Goal: Task Accomplishment & Management: Use online tool/utility

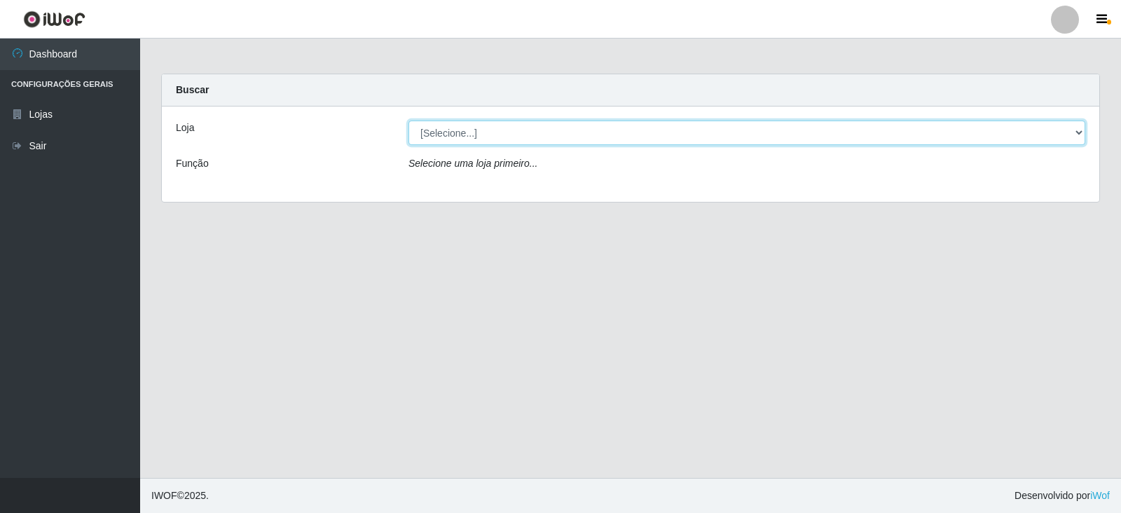
click at [505, 140] on select "[Selecione...] Atacado Vem - Loja 30 Laranjeiras Velha" at bounding box center [746, 132] width 677 height 25
select select "495"
click at [408, 120] on select "[Selecione...] Atacado Vem - Loja 30 Laranjeiras Velha" at bounding box center [746, 132] width 677 height 25
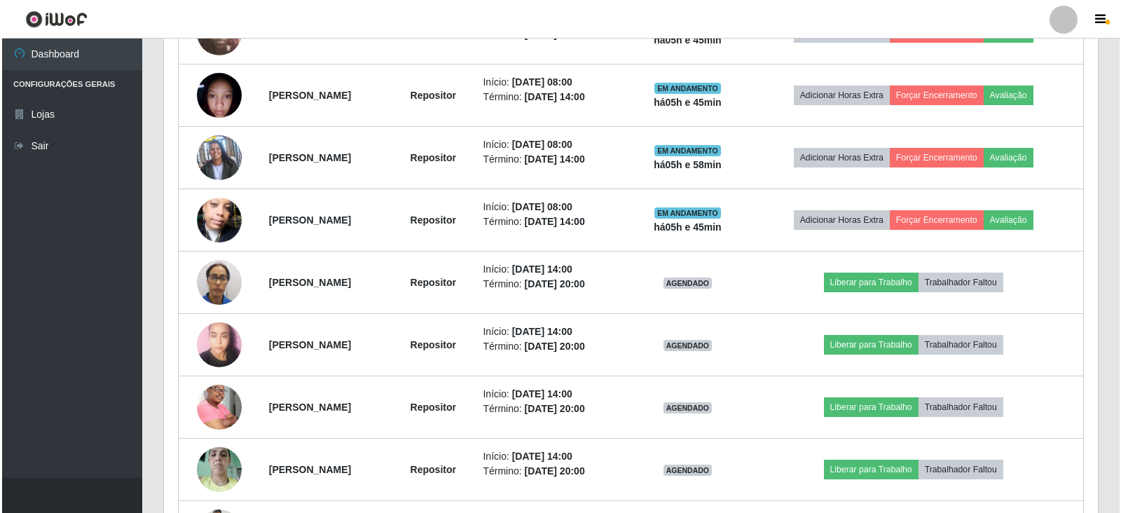
scroll to position [771, 0]
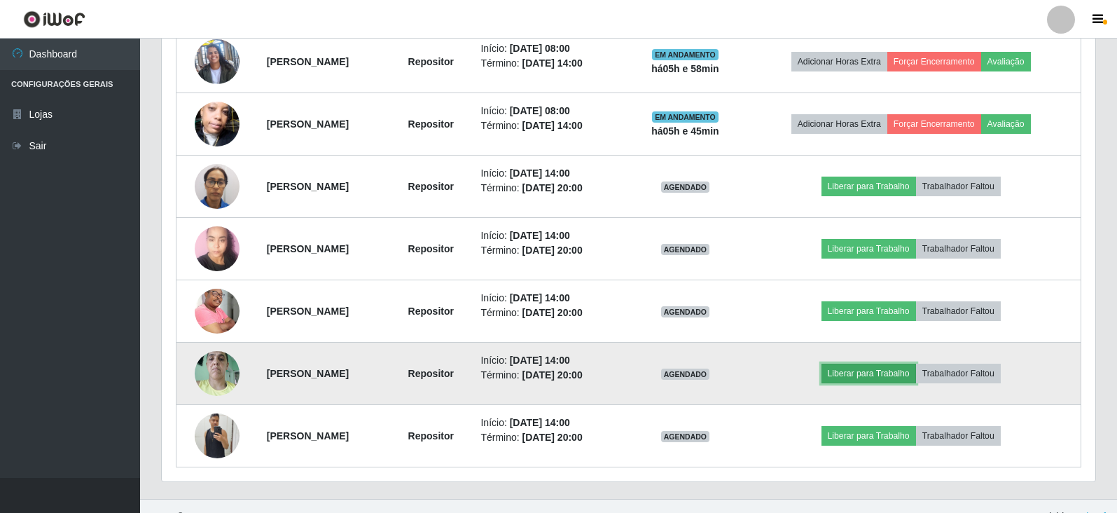
click at [870, 375] on button "Liberar para Trabalho" at bounding box center [869, 374] width 95 height 20
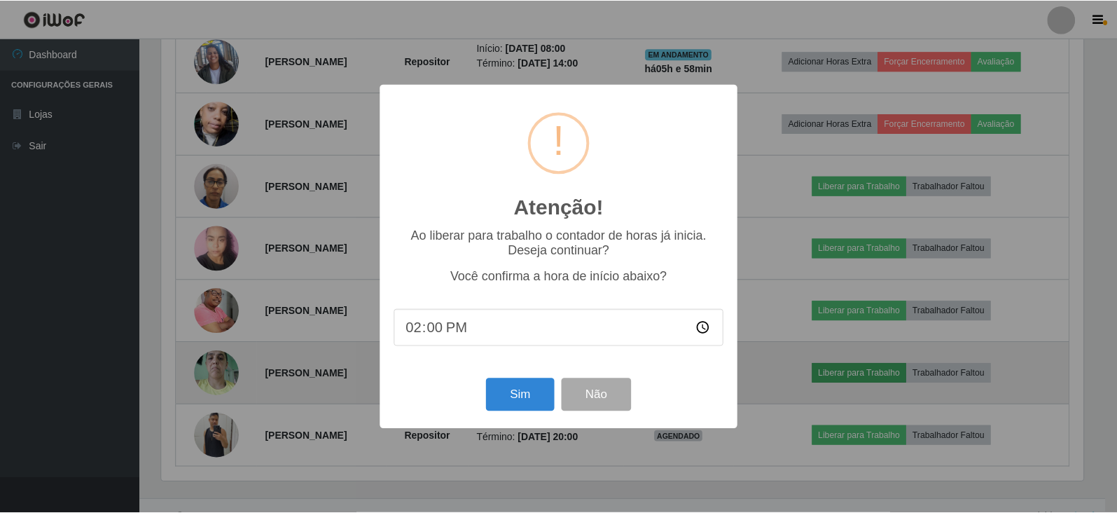
scroll to position [291, 925]
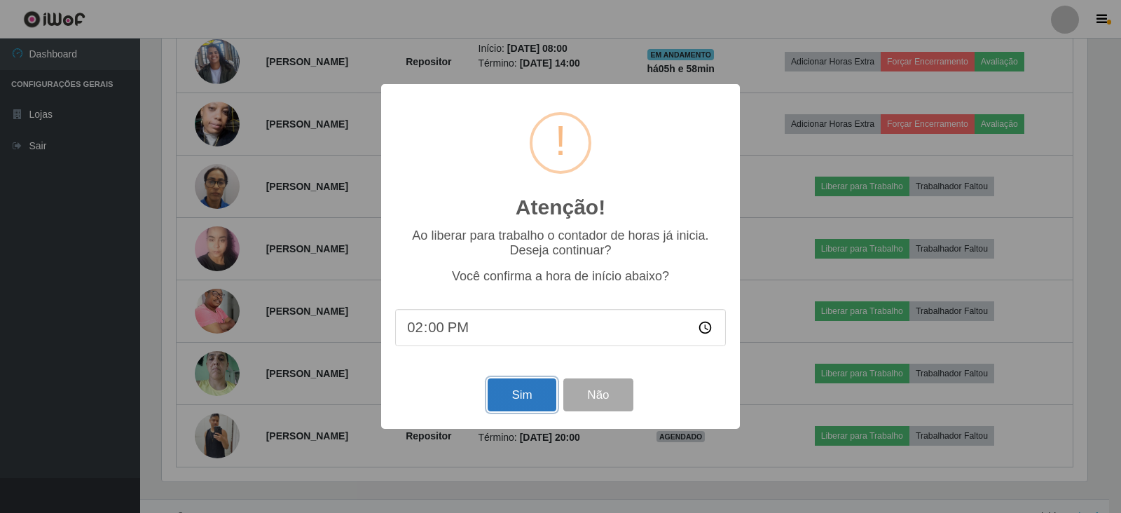
click at [504, 398] on button "Sim" at bounding box center [522, 394] width 68 height 33
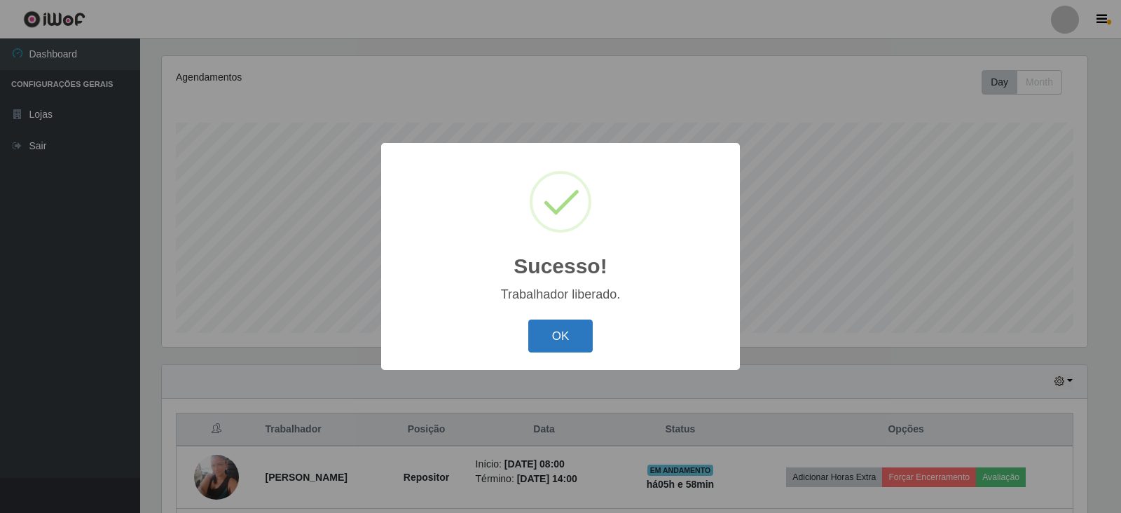
click at [570, 336] on button "OK" at bounding box center [560, 335] width 65 height 33
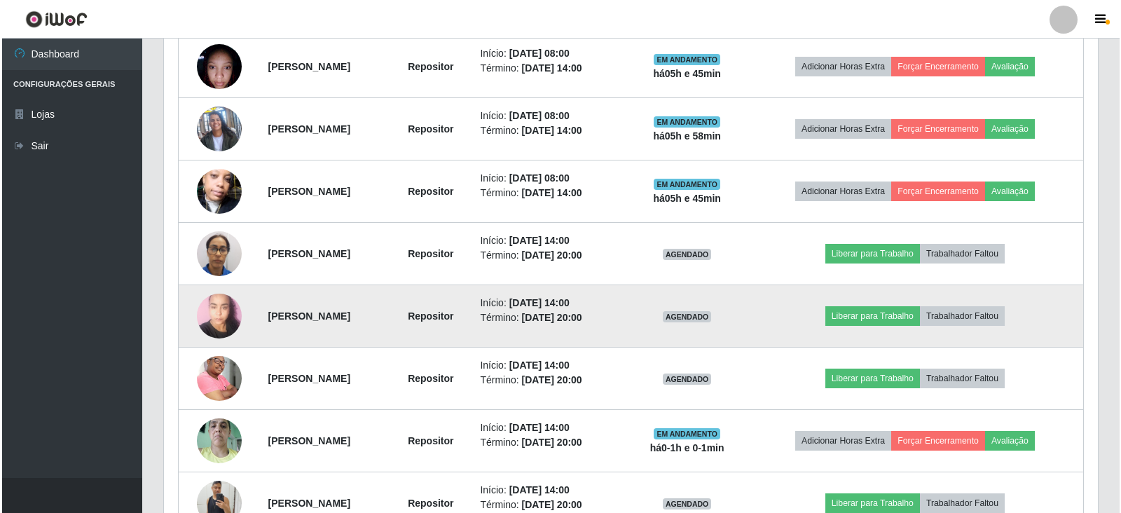
scroll to position [729, 0]
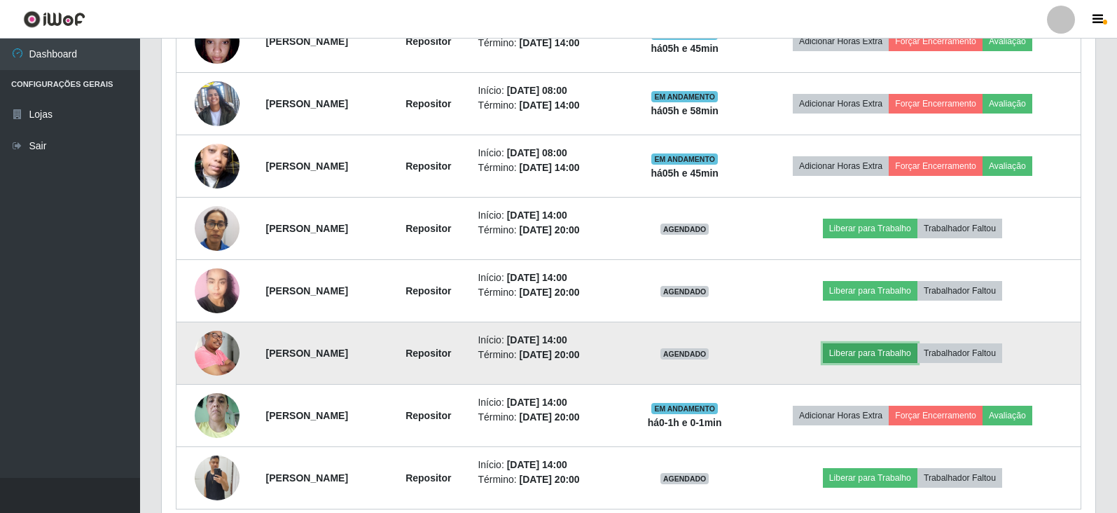
click at [903, 352] on button "Liberar para Trabalho" at bounding box center [870, 353] width 95 height 20
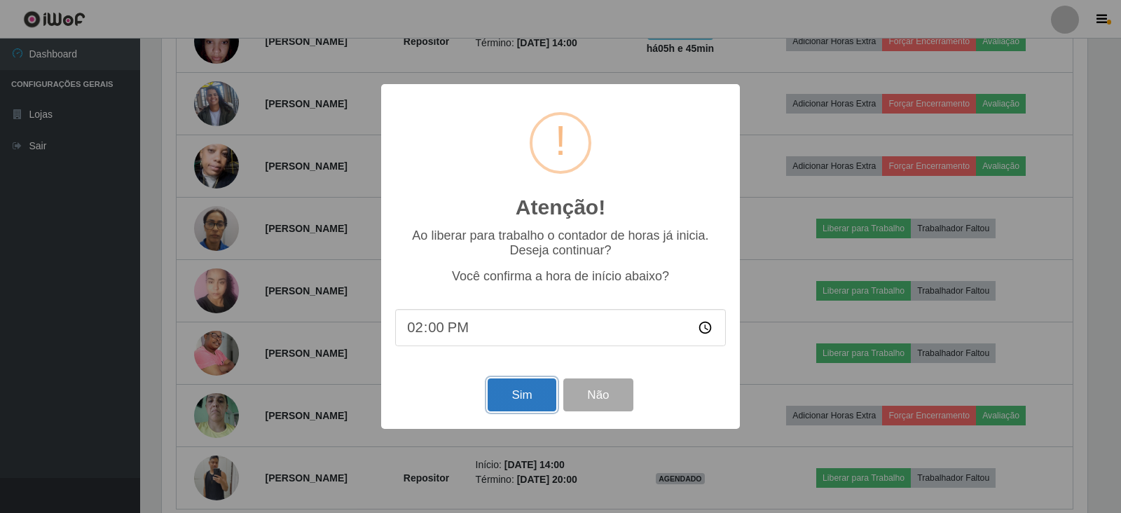
click at [506, 401] on button "Sim" at bounding box center [522, 394] width 68 height 33
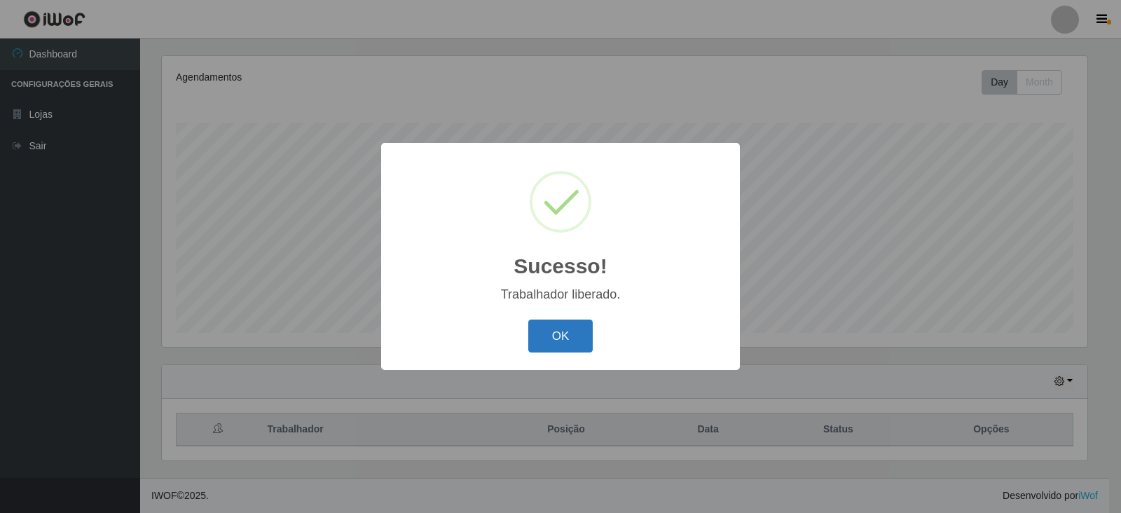
click at [553, 333] on button "OK" at bounding box center [560, 335] width 65 height 33
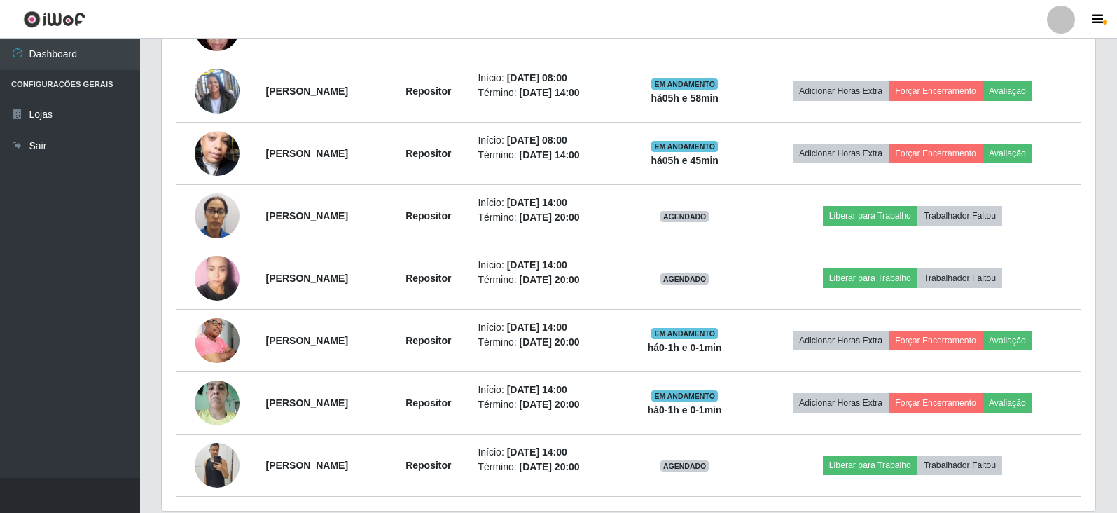
scroll to position [722, 0]
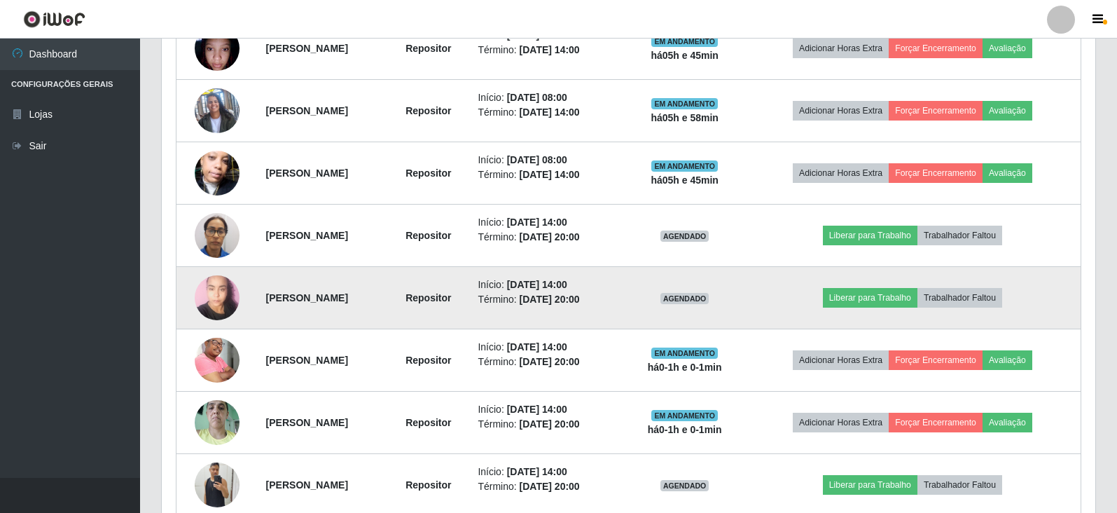
click at [203, 298] on img at bounding box center [217, 298] width 45 height 60
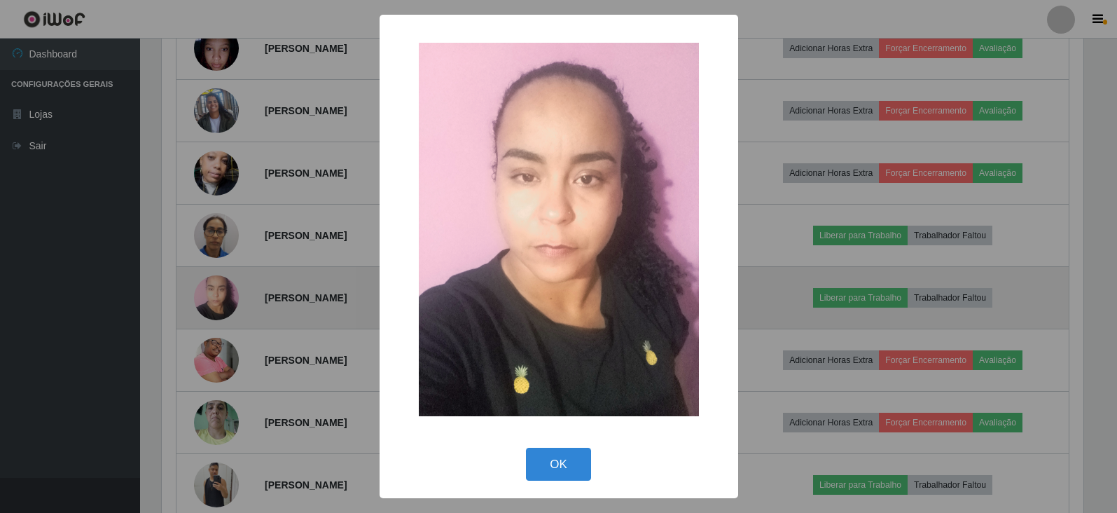
scroll to position [291, 925]
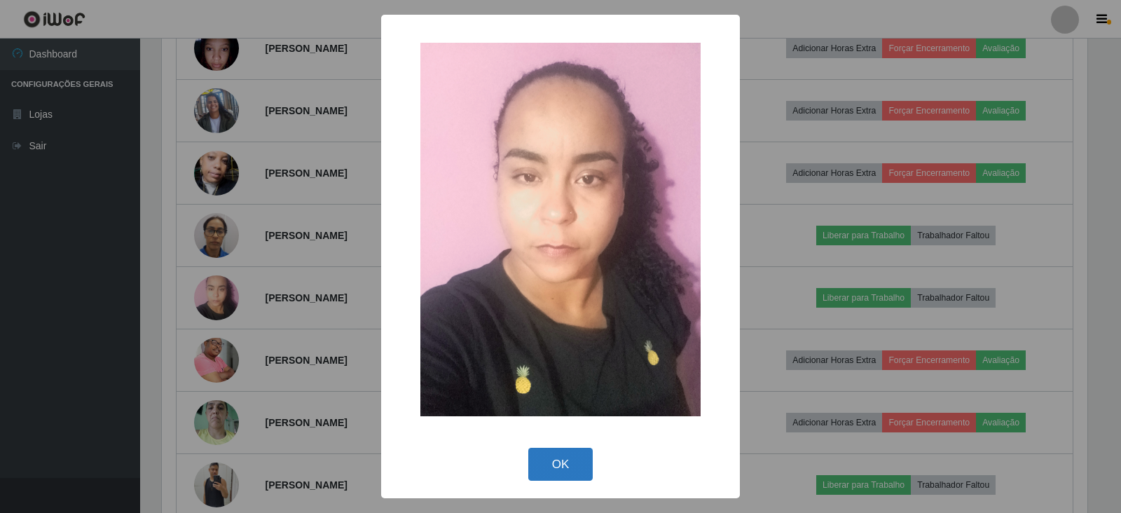
click at [565, 467] on button "OK" at bounding box center [560, 464] width 65 height 33
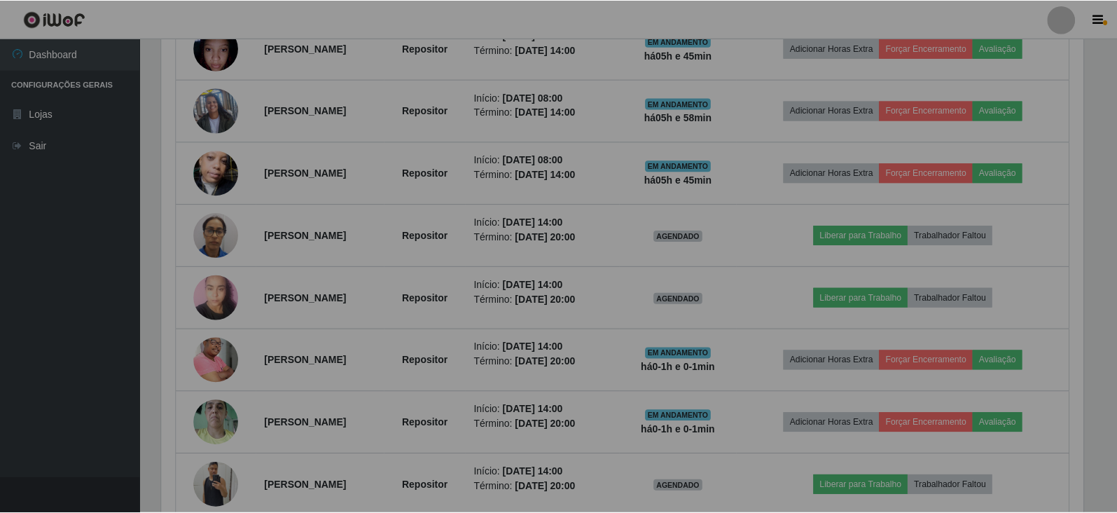
scroll to position [291, 934]
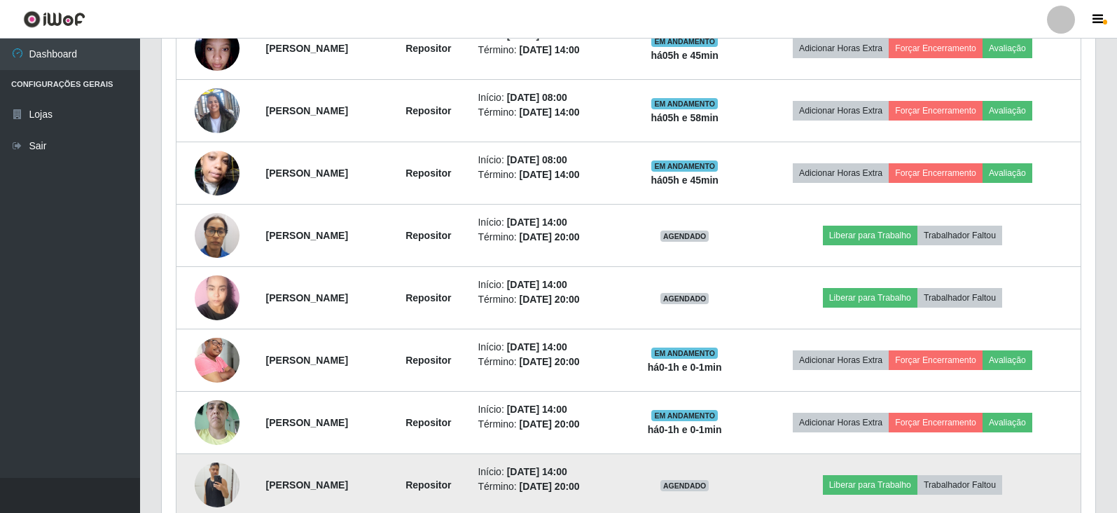
click at [202, 489] on img at bounding box center [217, 485] width 45 height 60
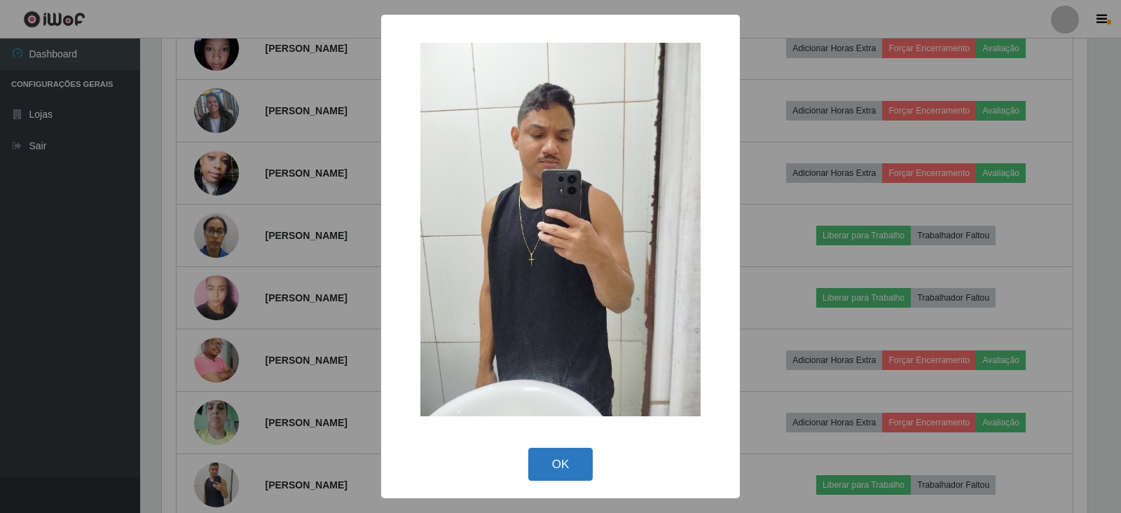
click at [568, 458] on button "OK" at bounding box center [560, 464] width 65 height 33
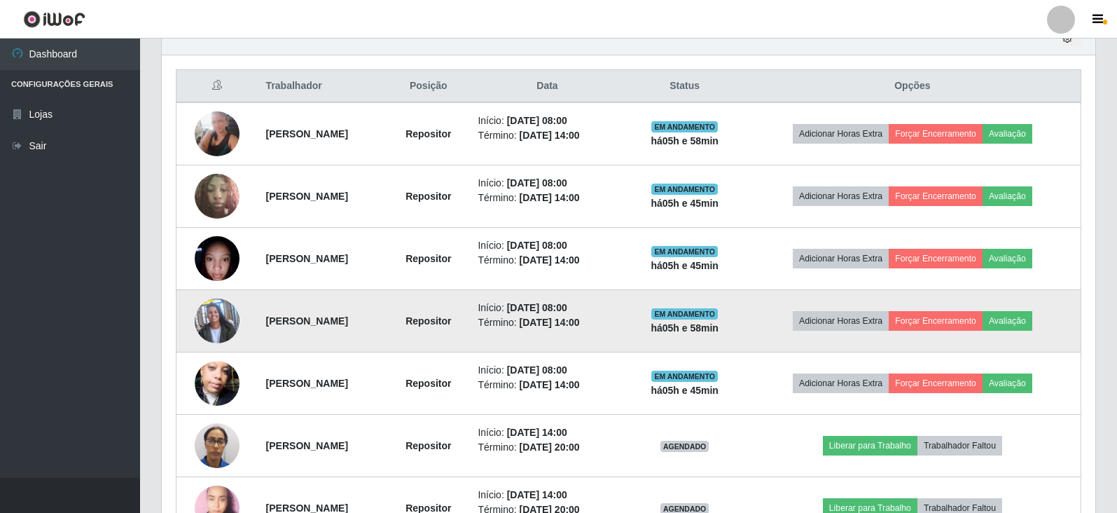
click at [216, 317] on img at bounding box center [217, 321] width 45 height 80
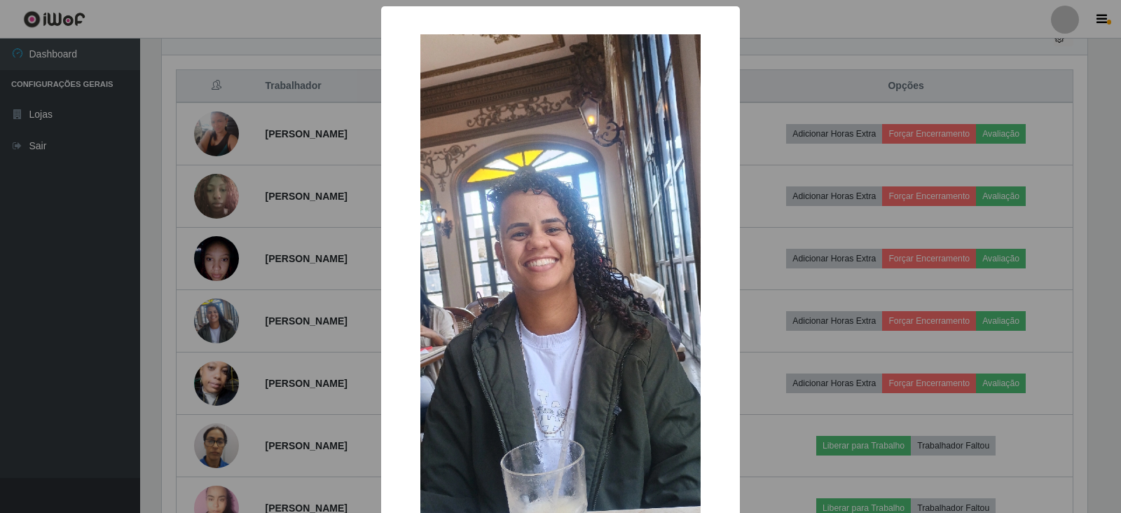
click at [289, 331] on div "× OK Cancel" at bounding box center [560, 256] width 1121 height 513
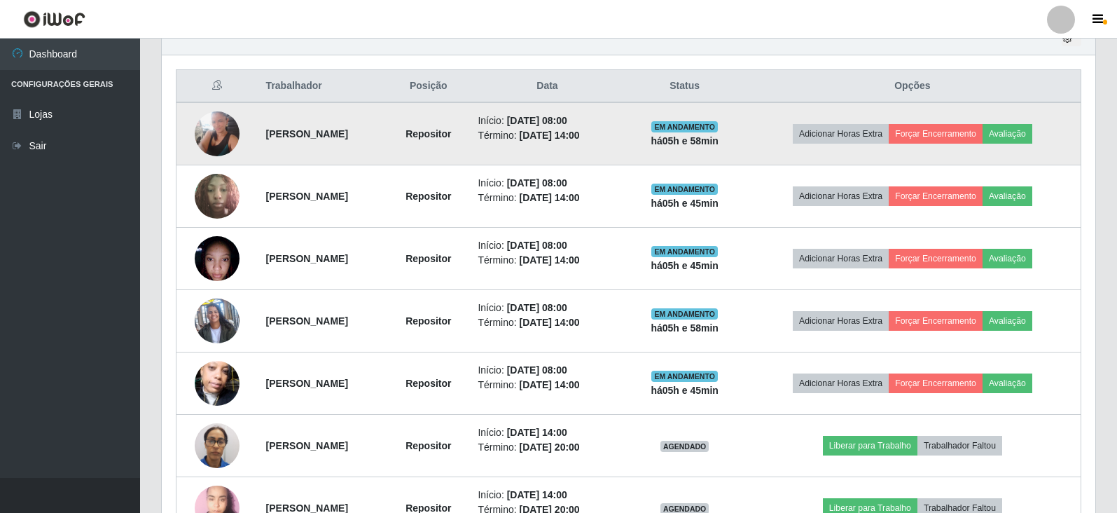
click at [205, 136] on img at bounding box center [217, 133] width 45 height 45
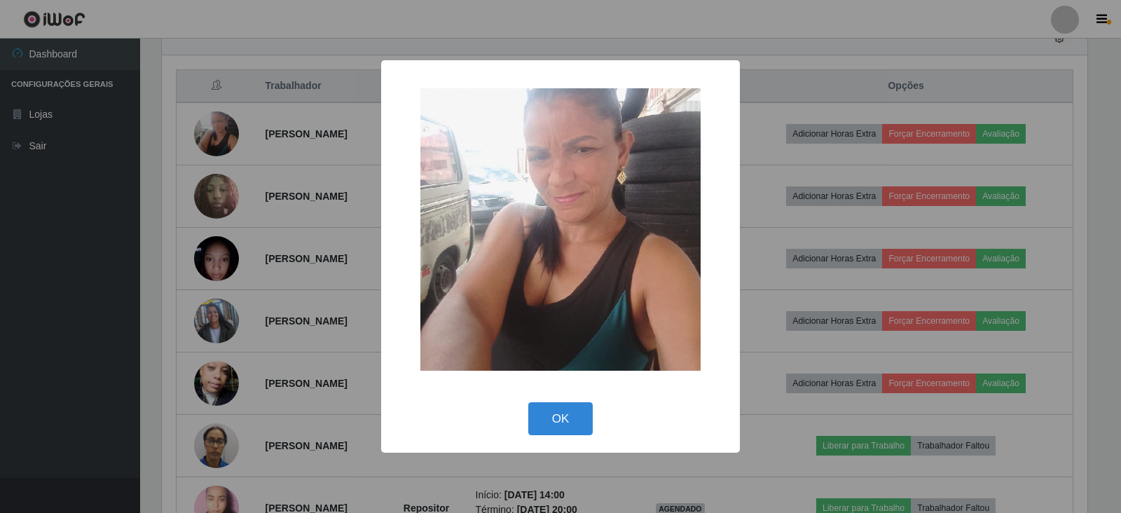
click at [303, 240] on div "× OK Cancel" at bounding box center [560, 256] width 1121 height 513
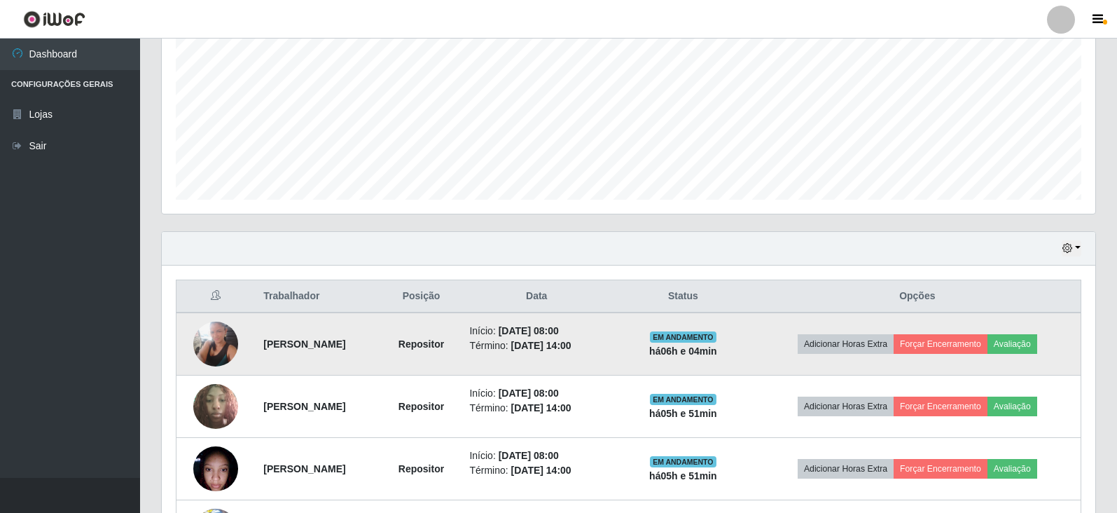
scroll to position [511, 0]
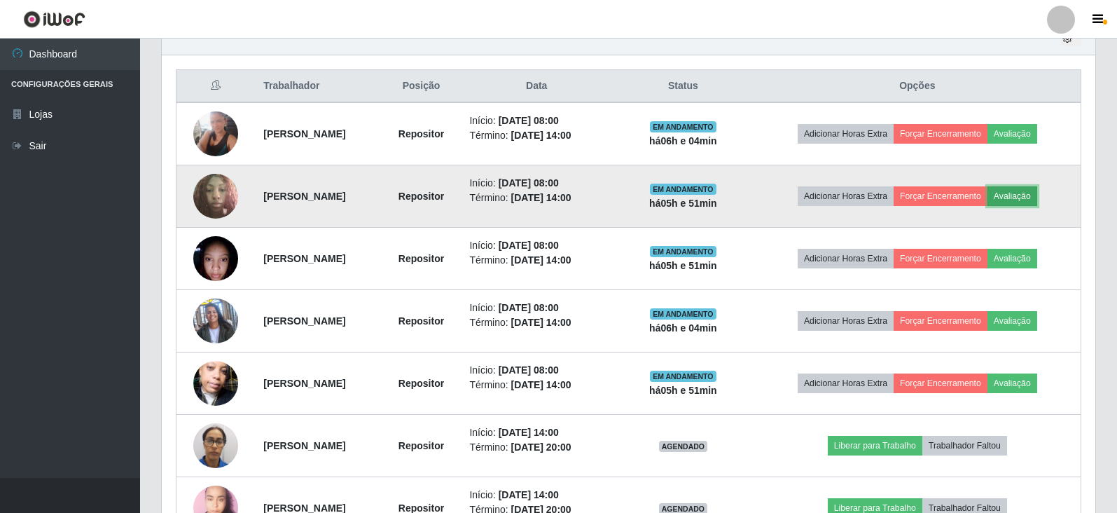
click at [1038, 195] on button "Avaliação" at bounding box center [1013, 196] width 50 height 20
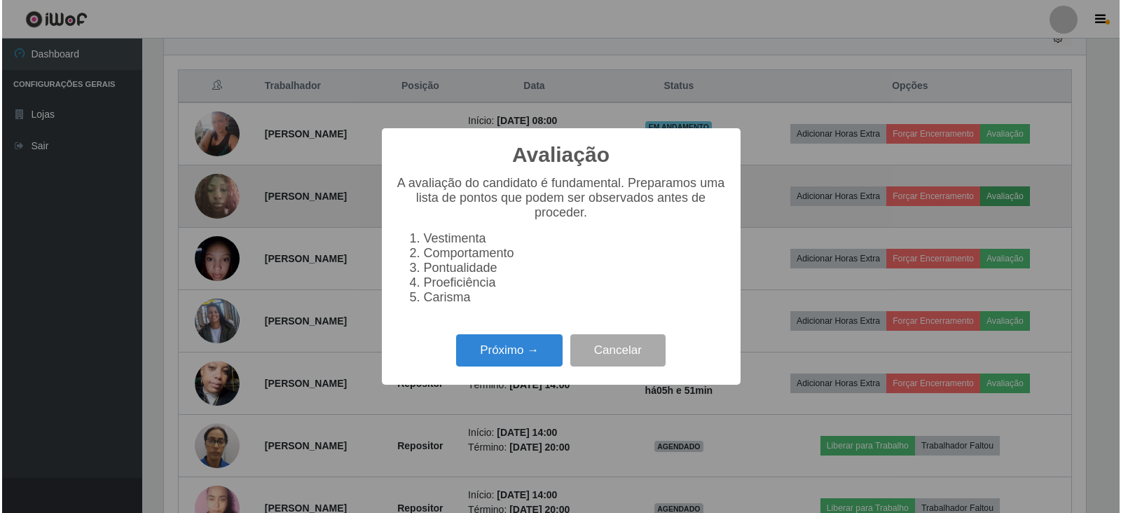
scroll to position [291, 925]
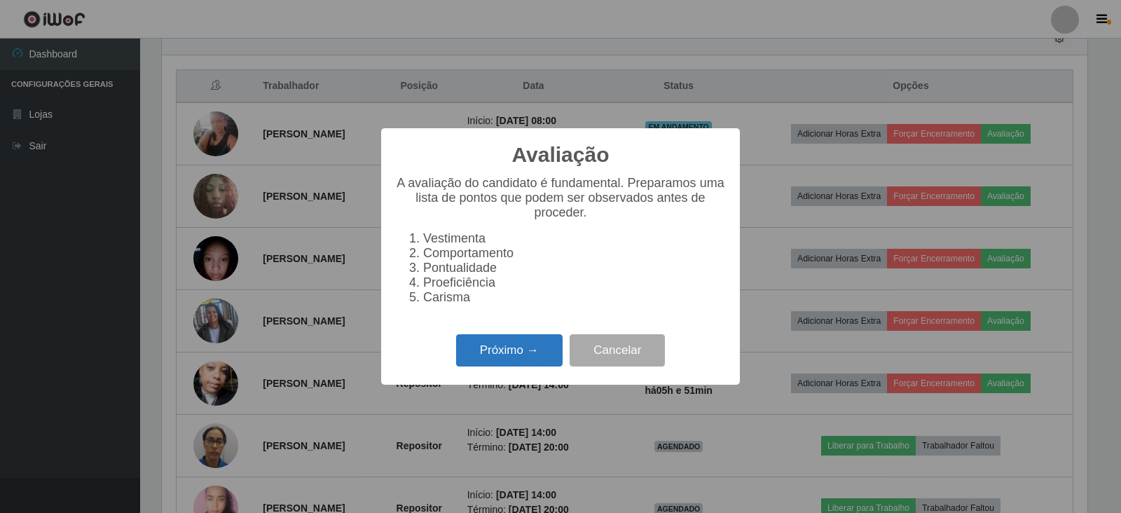
click at [538, 357] on button "Próximo →" at bounding box center [509, 350] width 106 height 33
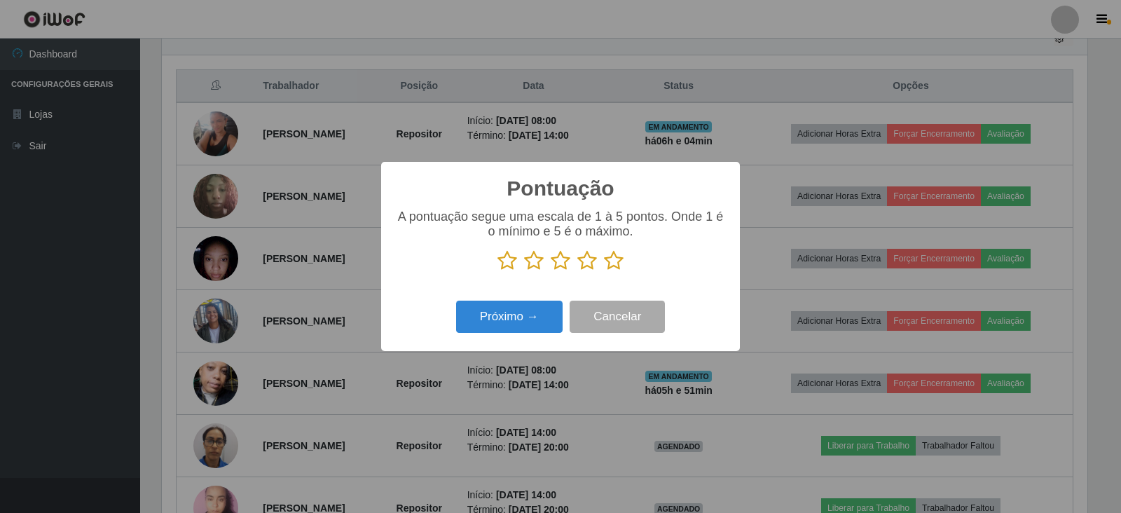
click at [612, 263] on icon at bounding box center [614, 260] width 20 height 21
click at [604, 271] on input "radio" at bounding box center [604, 271] width 0 height 0
click at [509, 320] on button "Próximo →" at bounding box center [509, 317] width 106 height 33
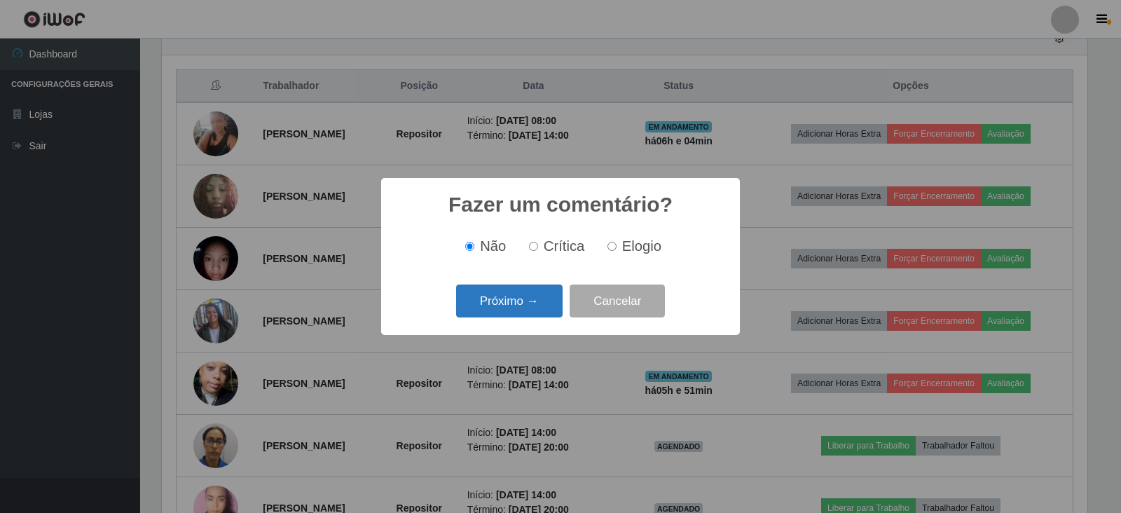
click at [506, 308] on button "Próximo →" at bounding box center [509, 300] width 106 height 33
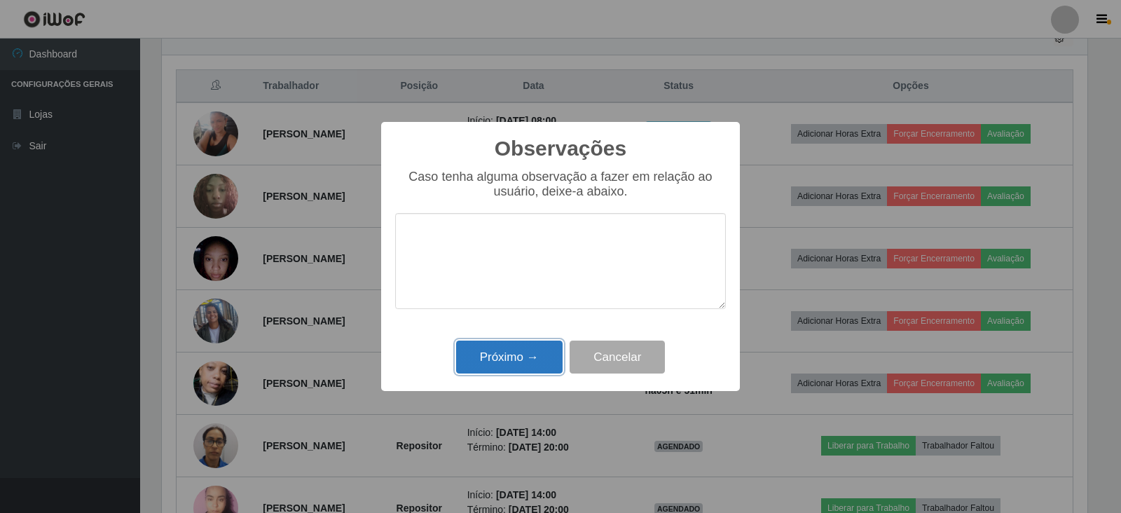
click at [508, 361] on button "Próximo →" at bounding box center [509, 356] width 106 height 33
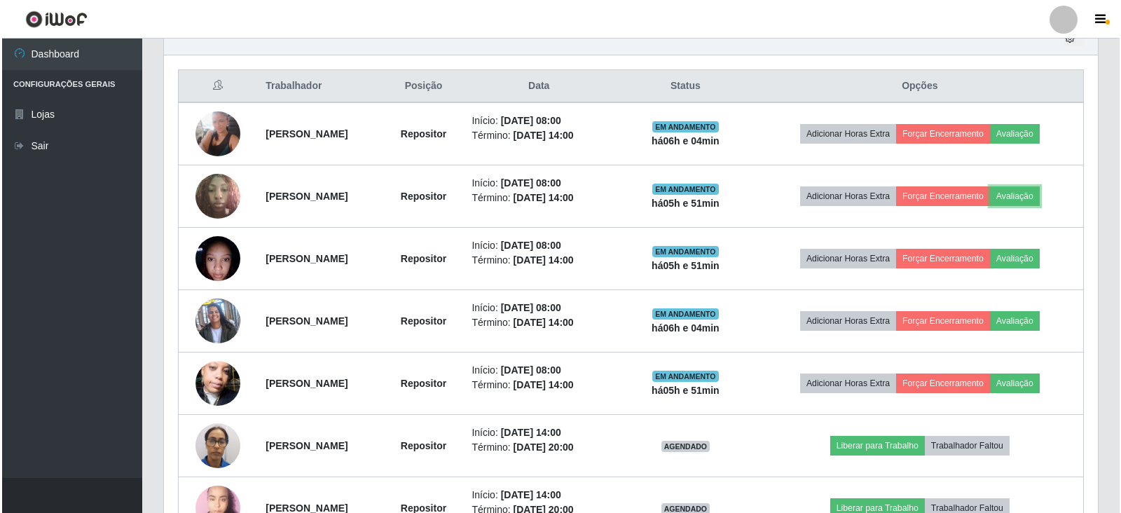
scroll to position [291, 934]
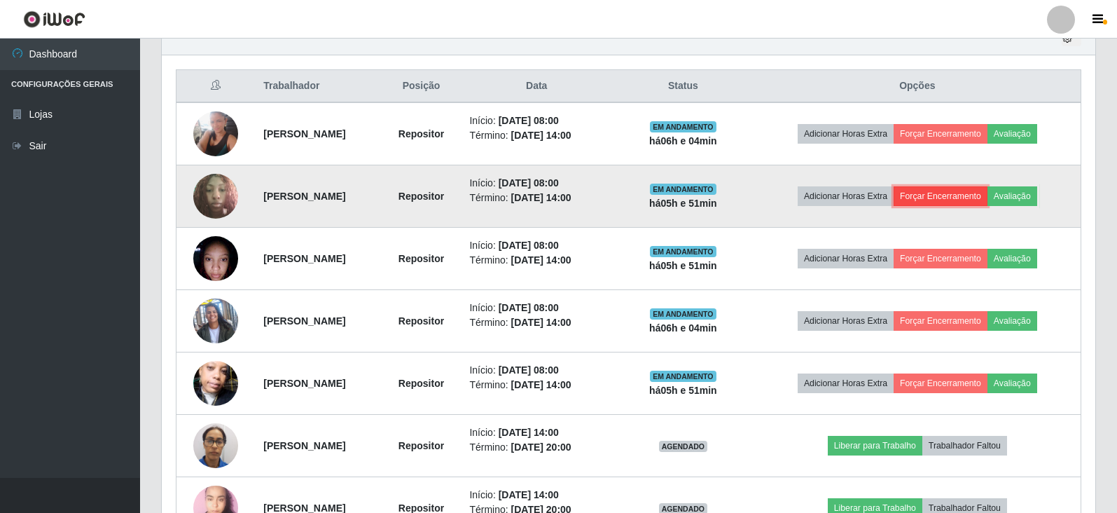
click at [930, 198] on button "Forçar Encerramento" at bounding box center [941, 196] width 94 height 20
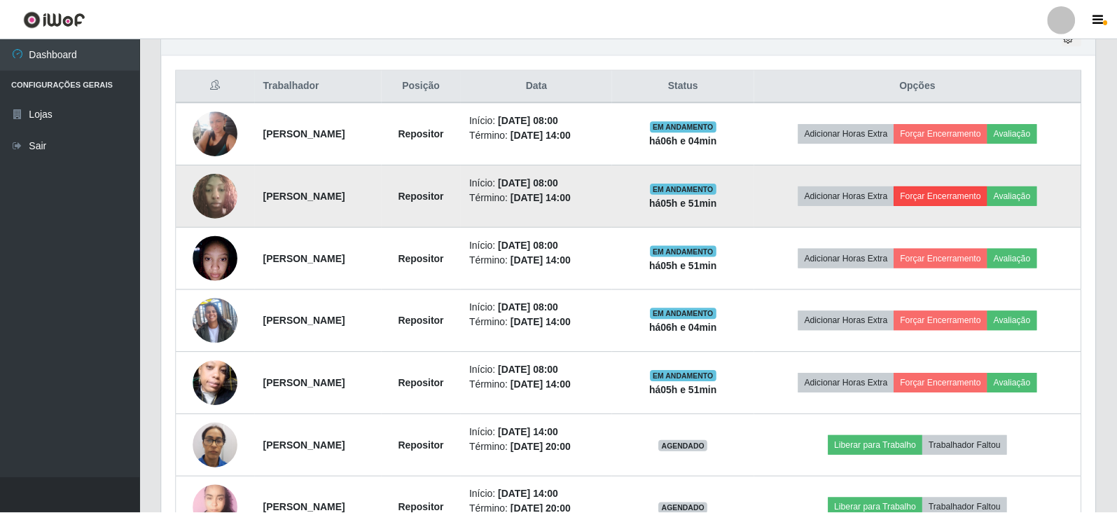
scroll to position [291, 925]
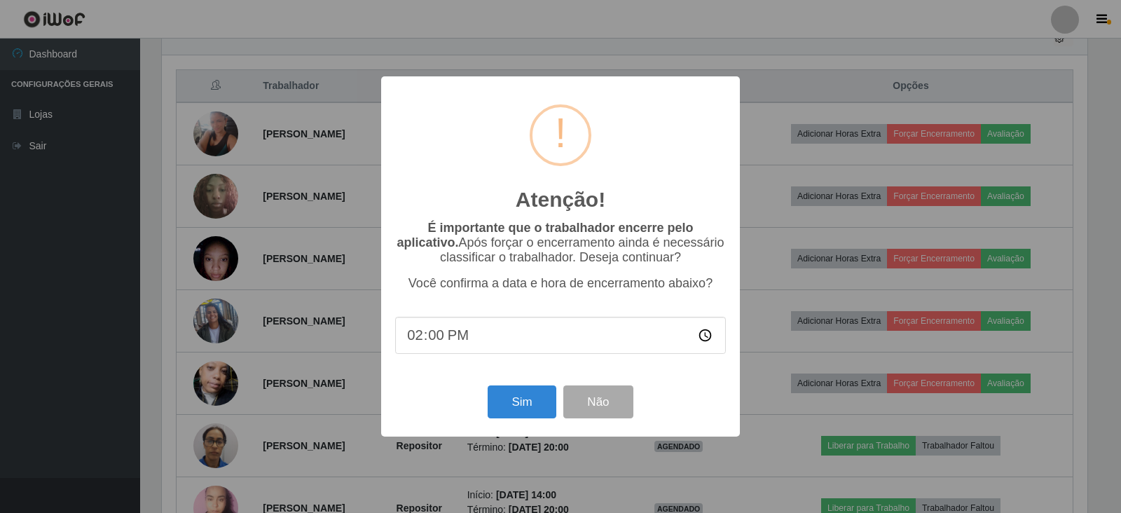
click at [513, 332] on input "14:00" at bounding box center [560, 335] width 331 height 37
type input "14:04"
click at [499, 404] on button "Sim" at bounding box center [522, 401] width 68 height 33
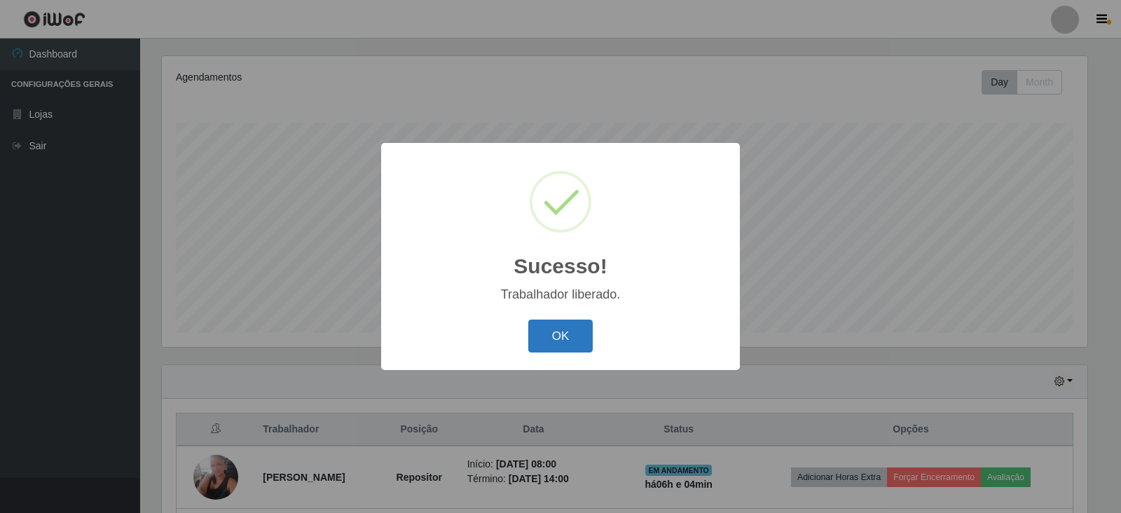
click at [544, 340] on button "OK" at bounding box center [560, 335] width 65 height 33
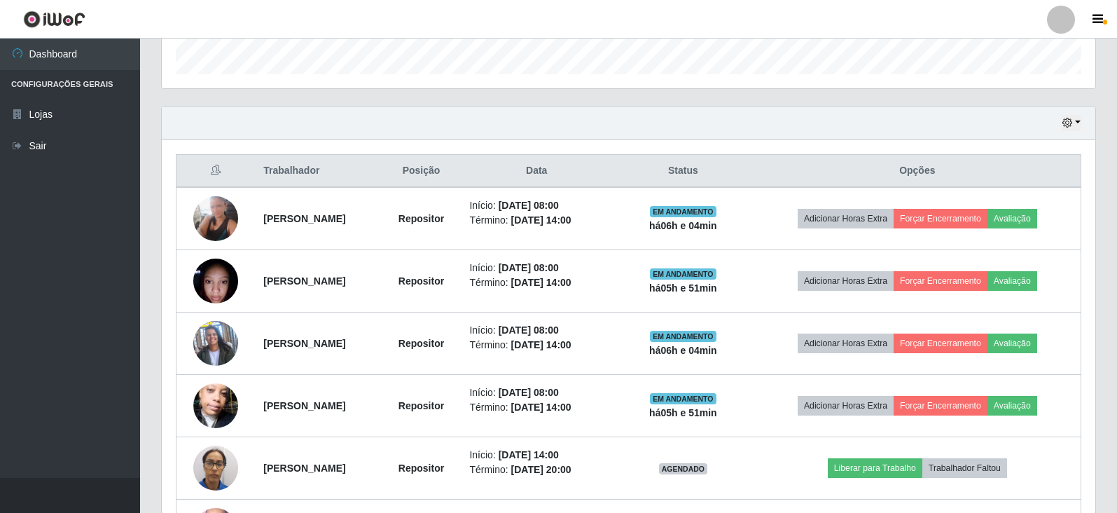
scroll to position [448, 0]
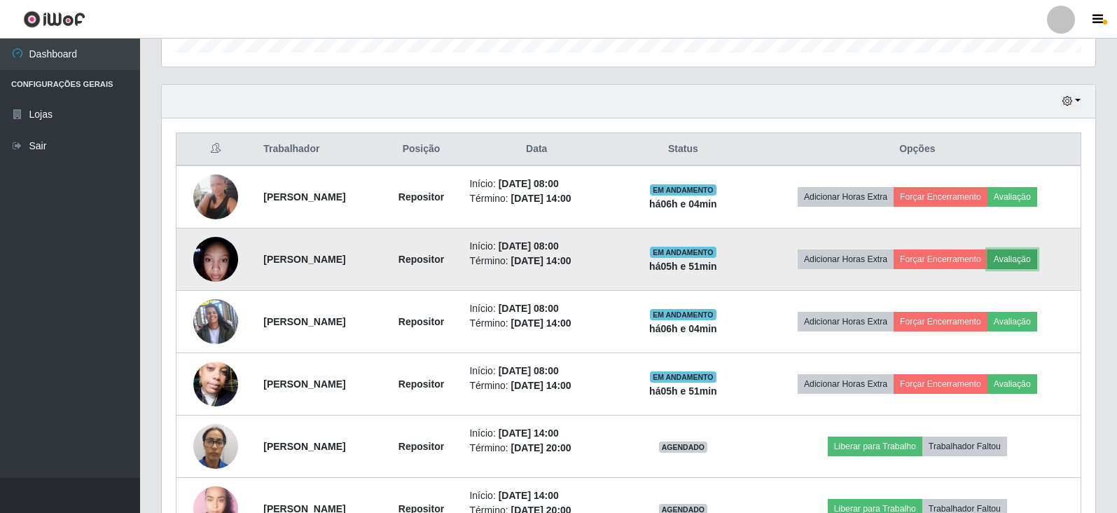
click at [1028, 255] on button "Avaliação" at bounding box center [1013, 259] width 50 height 20
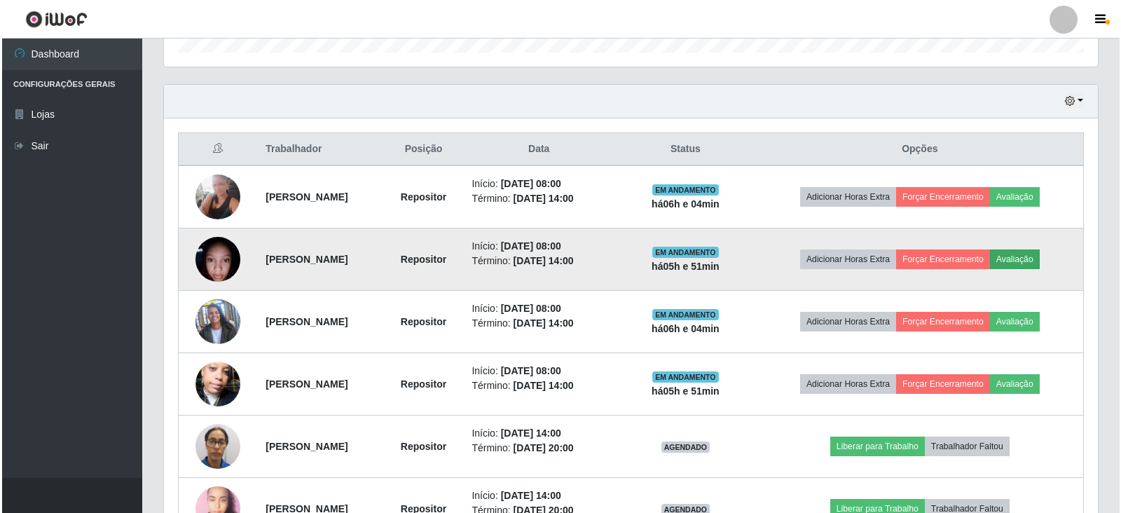
scroll to position [291, 925]
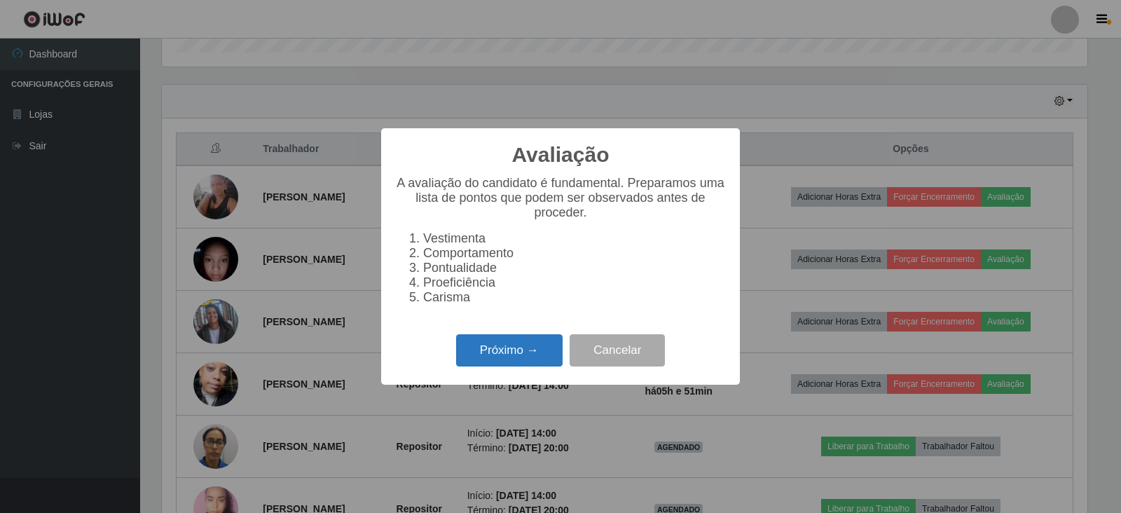
click at [541, 355] on button "Próximo →" at bounding box center [509, 350] width 106 height 33
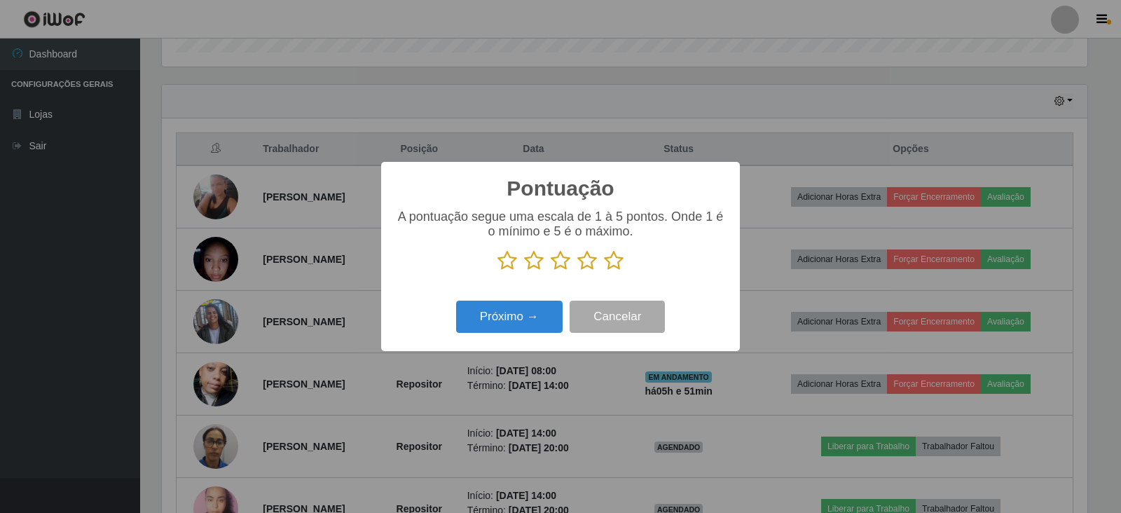
scroll to position [700260, 699625]
click at [611, 268] on icon at bounding box center [614, 260] width 20 height 21
click at [604, 271] on input "radio" at bounding box center [604, 271] width 0 height 0
click at [485, 316] on button "Próximo →" at bounding box center [509, 317] width 106 height 33
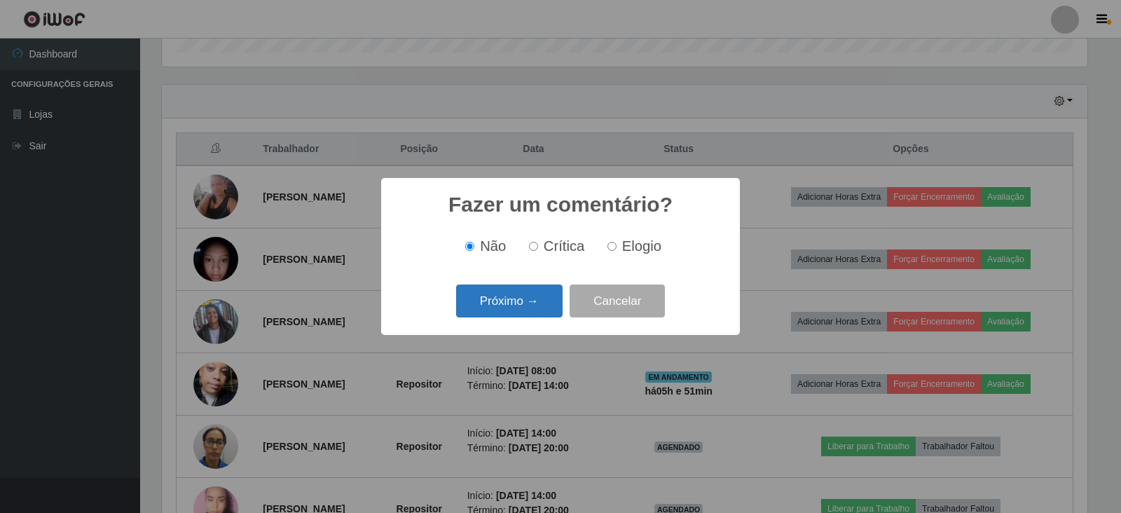
click at [512, 298] on button "Próximo →" at bounding box center [509, 300] width 106 height 33
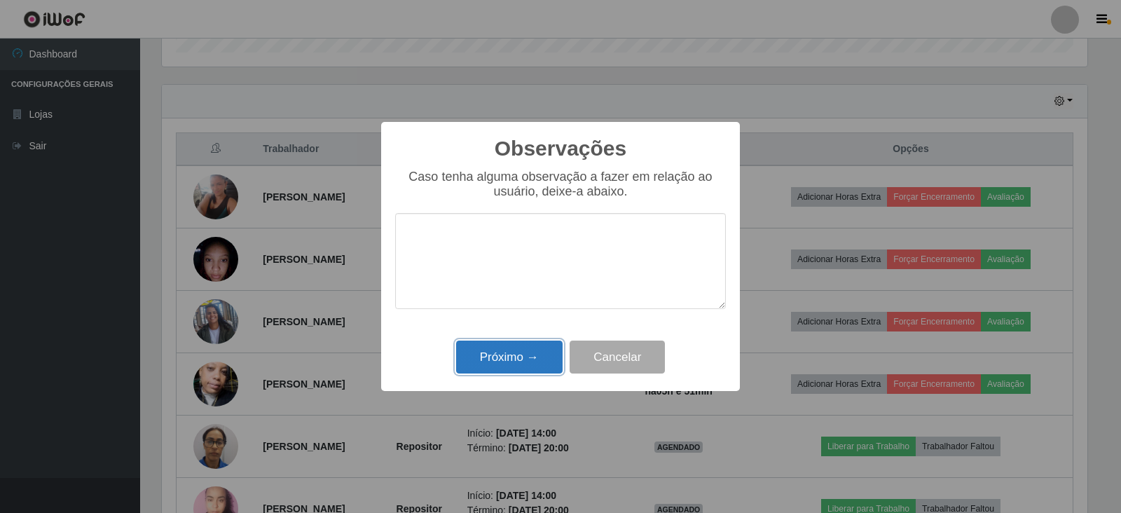
click at [525, 354] on button "Próximo →" at bounding box center [509, 356] width 106 height 33
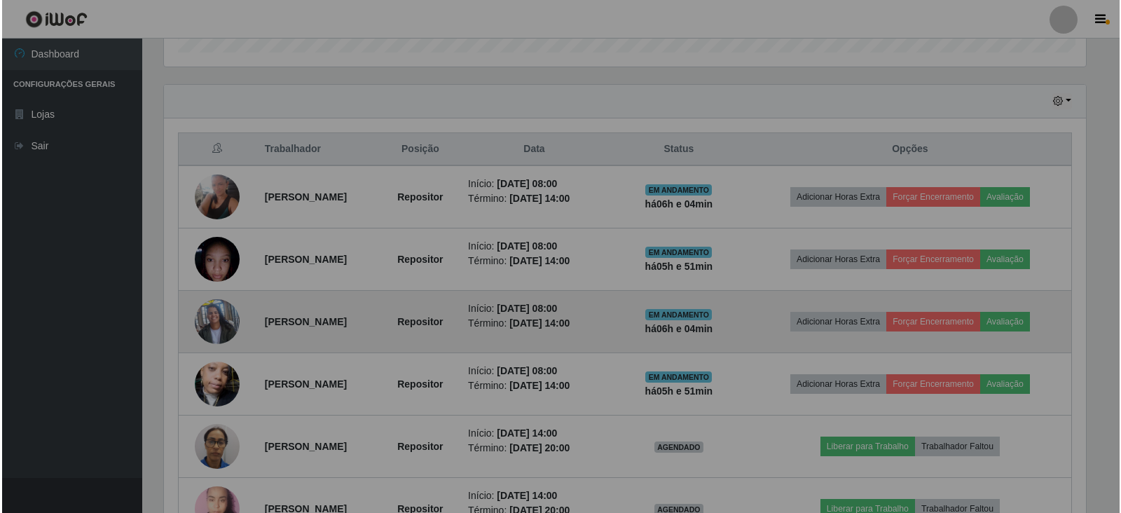
scroll to position [291, 934]
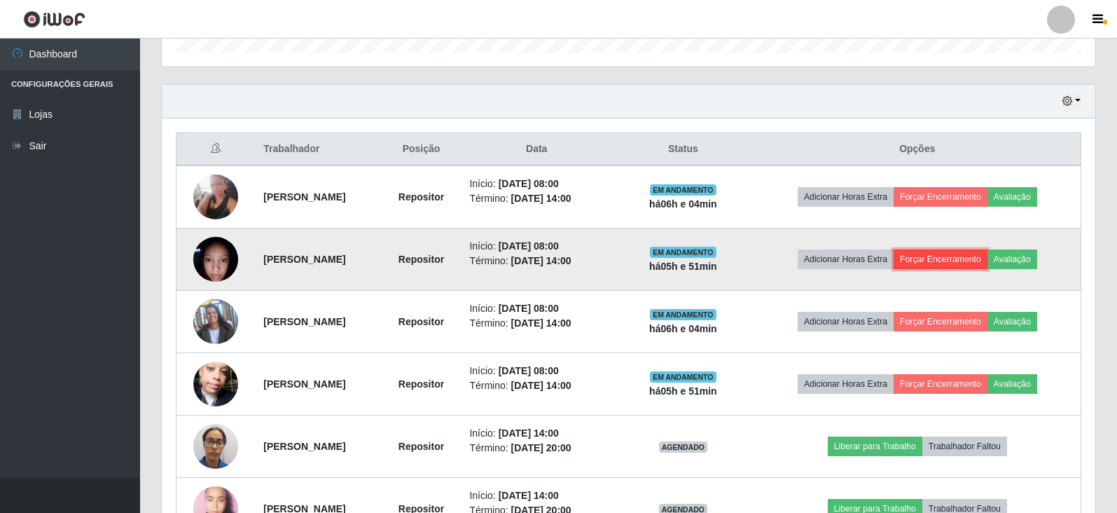
click at [930, 254] on button "Forçar Encerramento" at bounding box center [941, 259] width 94 height 20
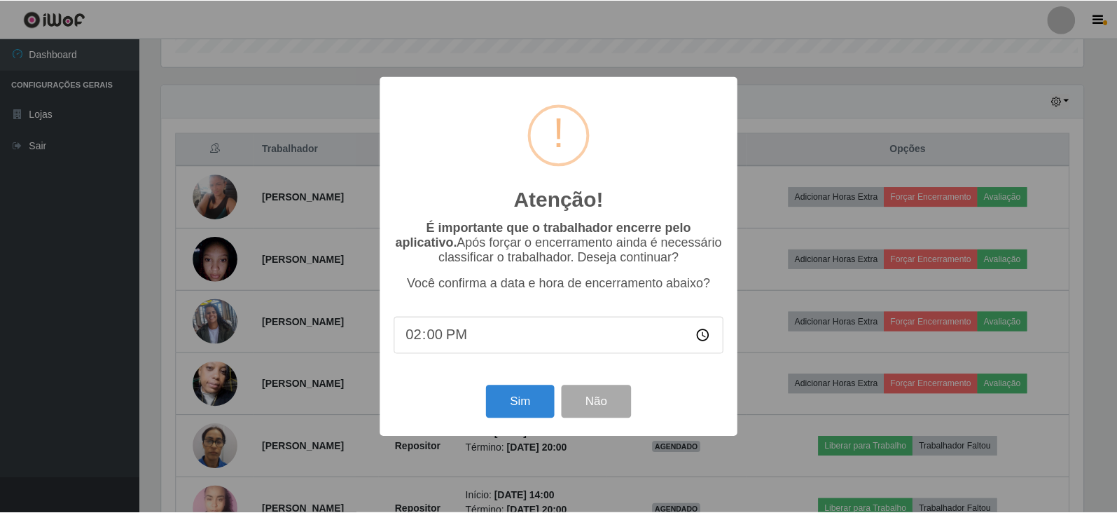
scroll to position [291, 925]
type input "14:04"
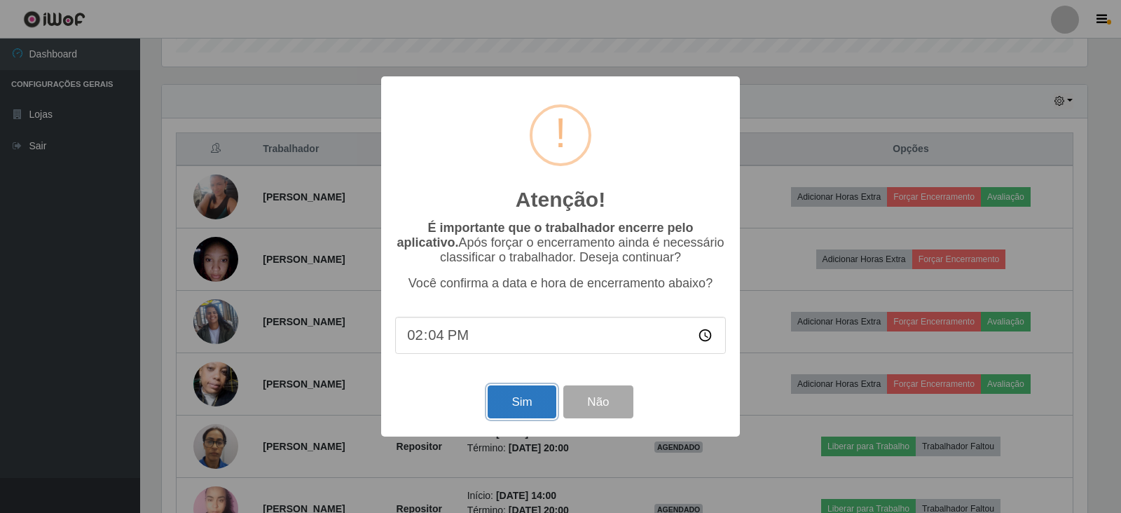
click at [521, 401] on button "Sim" at bounding box center [522, 401] width 68 height 33
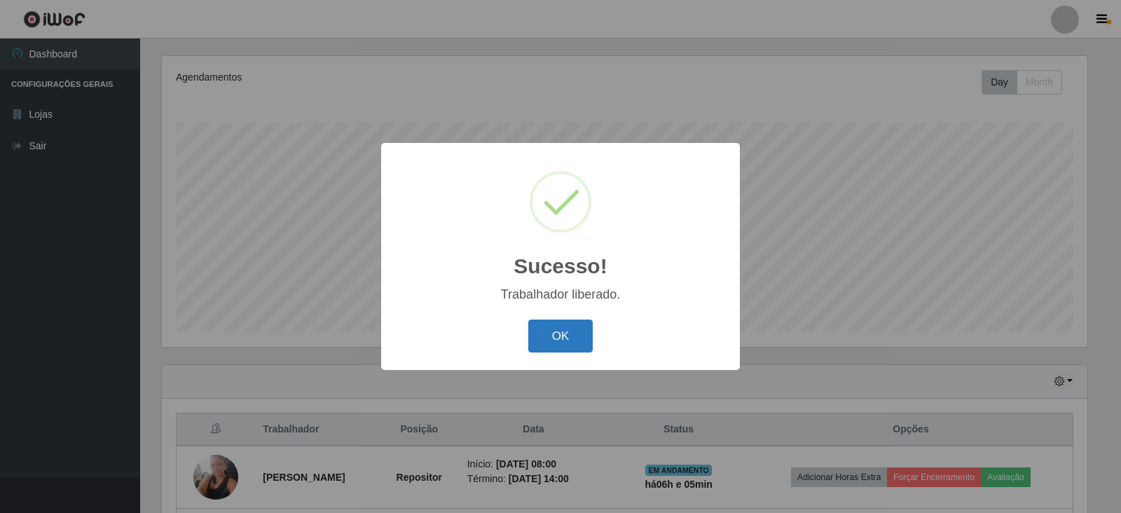
click at [578, 340] on button "OK" at bounding box center [560, 335] width 65 height 33
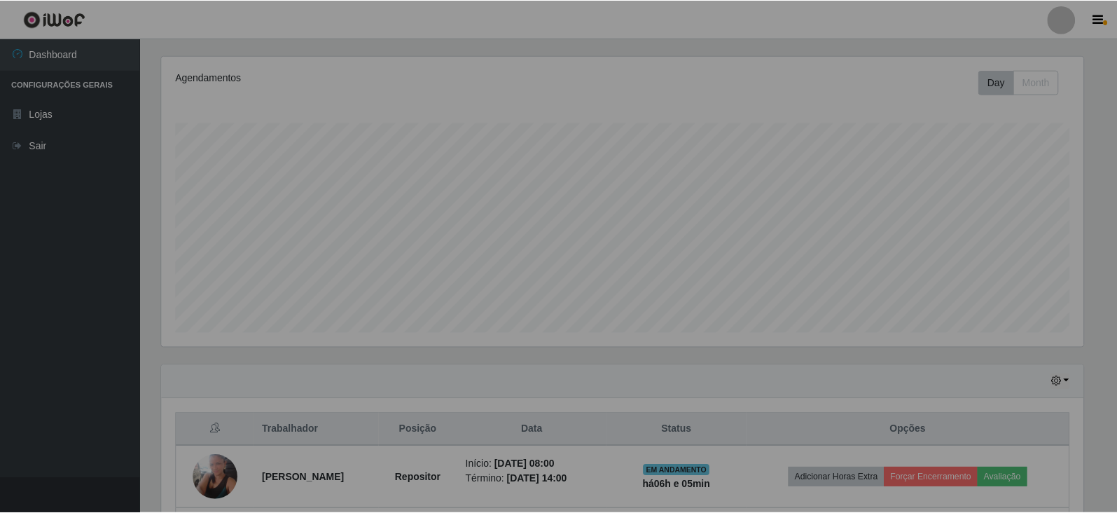
scroll to position [291, 934]
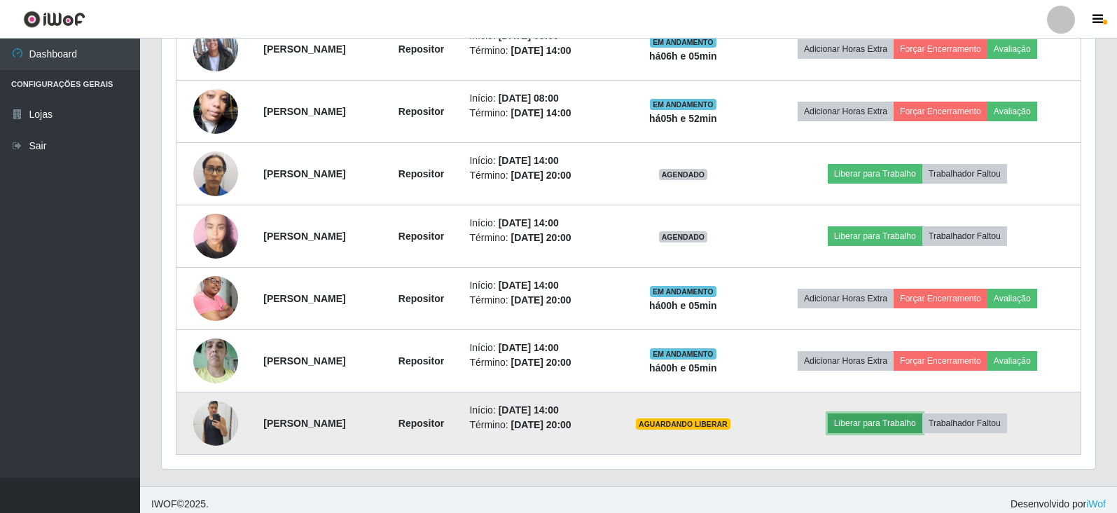
click at [875, 423] on button "Liberar para Trabalho" at bounding box center [875, 423] width 95 height 20
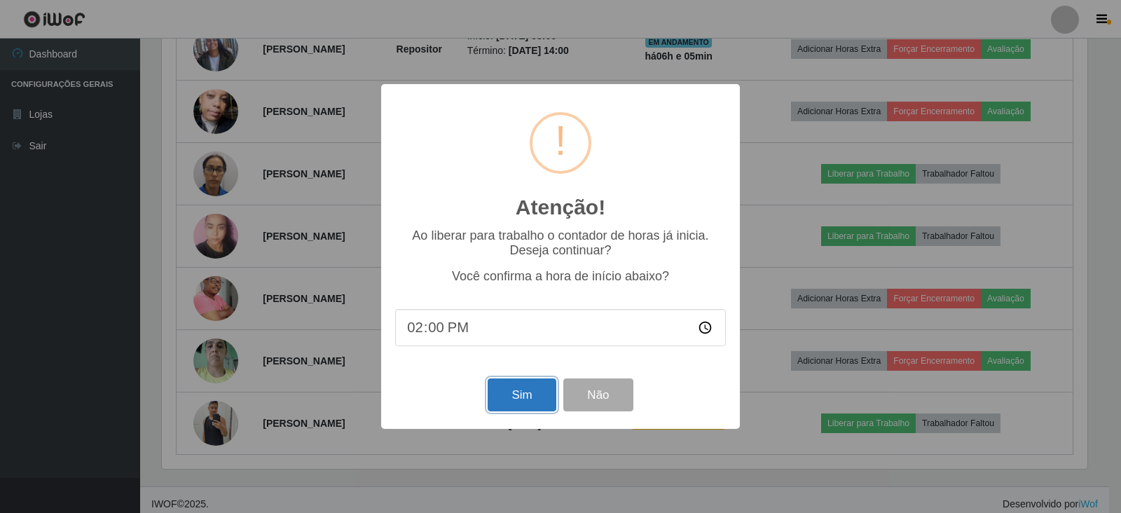
click at [523, 392] on button "Sim" at bounding box center [522, 394] width 68 height 33
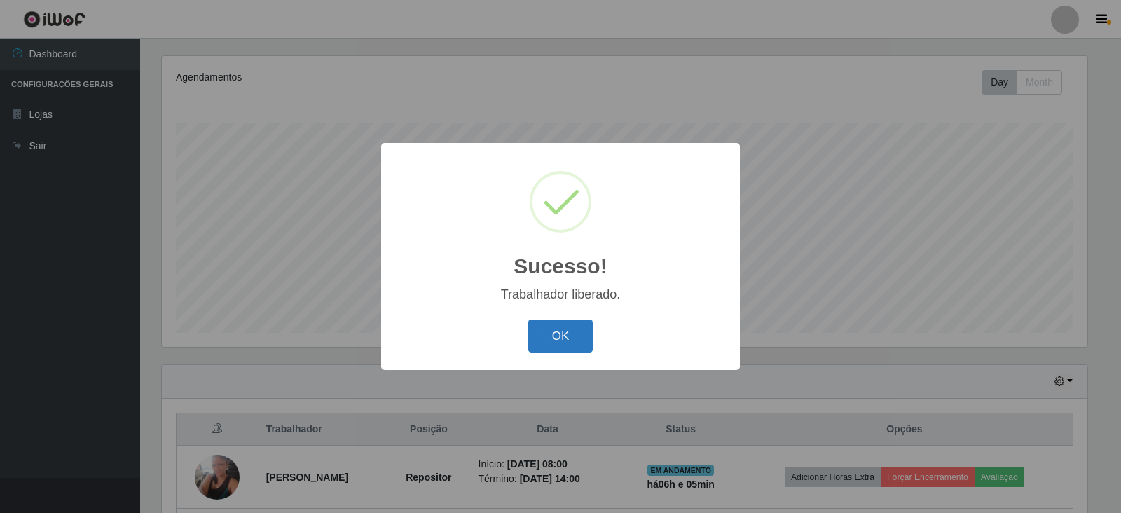
click at [548, 337] on button "OK" at bounding box center [560, 335] width 65 height 33
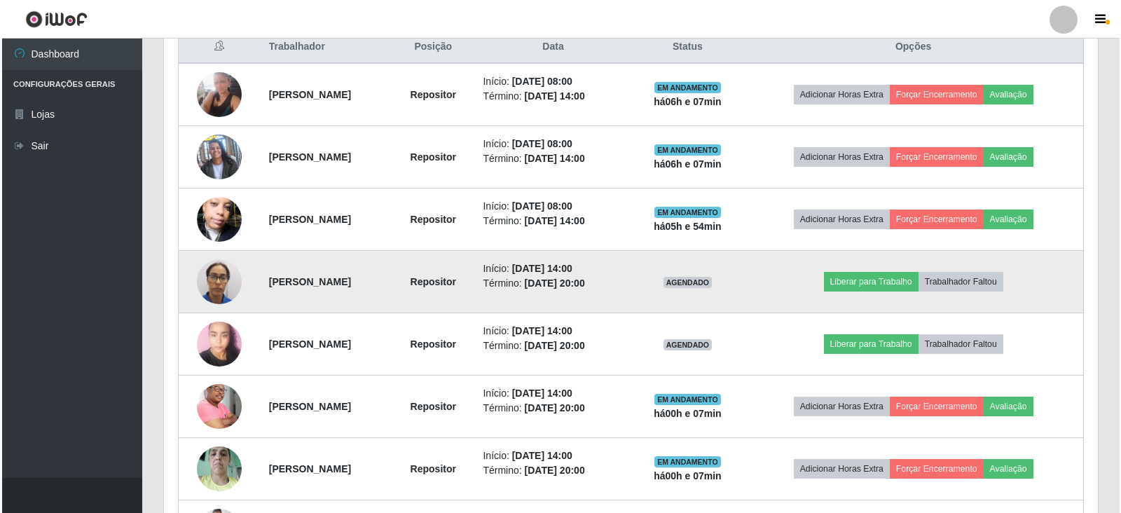
scroll to position [527, 0]
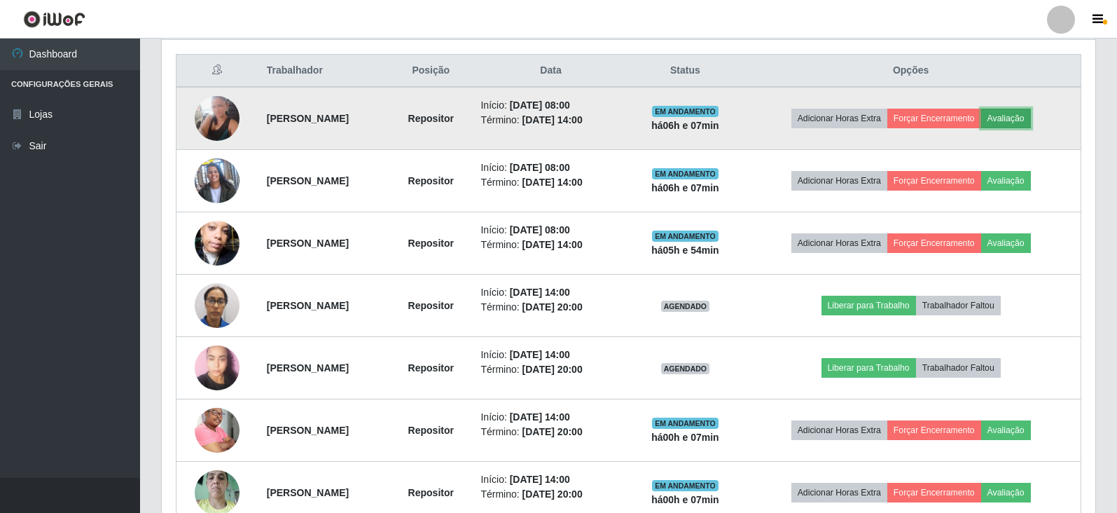
click at [1026, 112] on button "Avaliação" at bounding box center [1006, 119] width 50 height 20
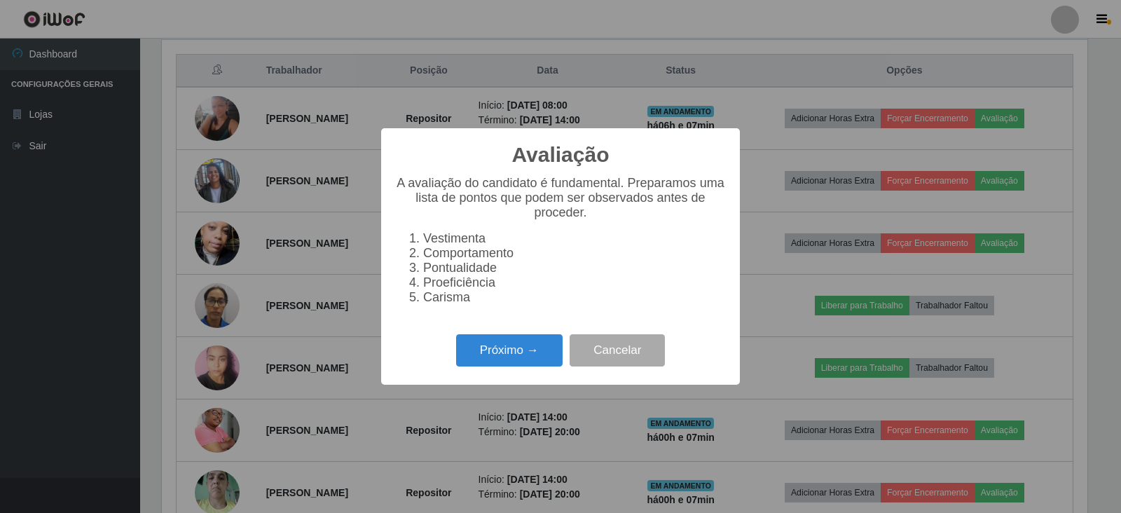
scroll to position [291, 925]
click at [541, 366] on button "Próximo →" at bounding box center [509, 350] width 106 height 33
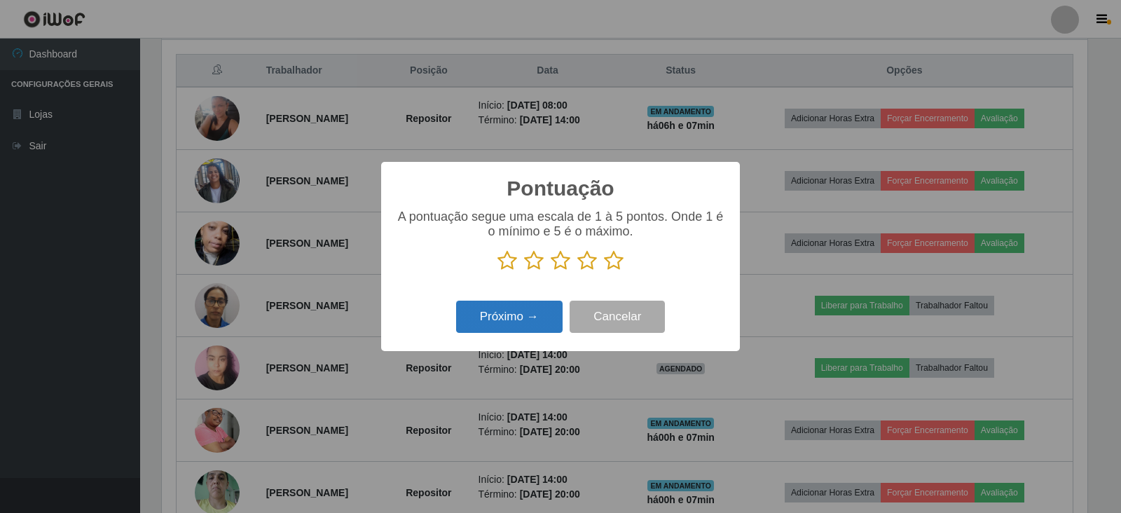
drag, startPoint x: 607, startPoint y: 261, endPoint x: 551, endPoint y: 319, distance: 80.3
click at [609, 267] on icon at bounding box center [614, 260] width 20 height 21
click at [604, 271] on input "radio" at bounding box center [604, 271] width 0 height 0
click at [540, 324] on button "Próximo →" at bounding box center [509, 317] width 106 height 33
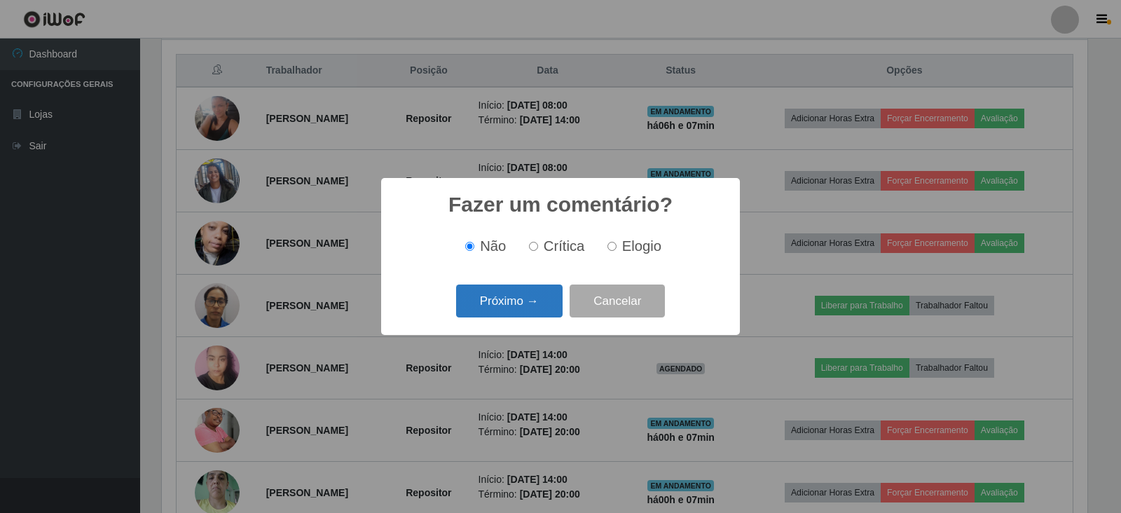
click at [540, 308] on button "Próximo →" at bounding box center [509, 300] width 106 height 33
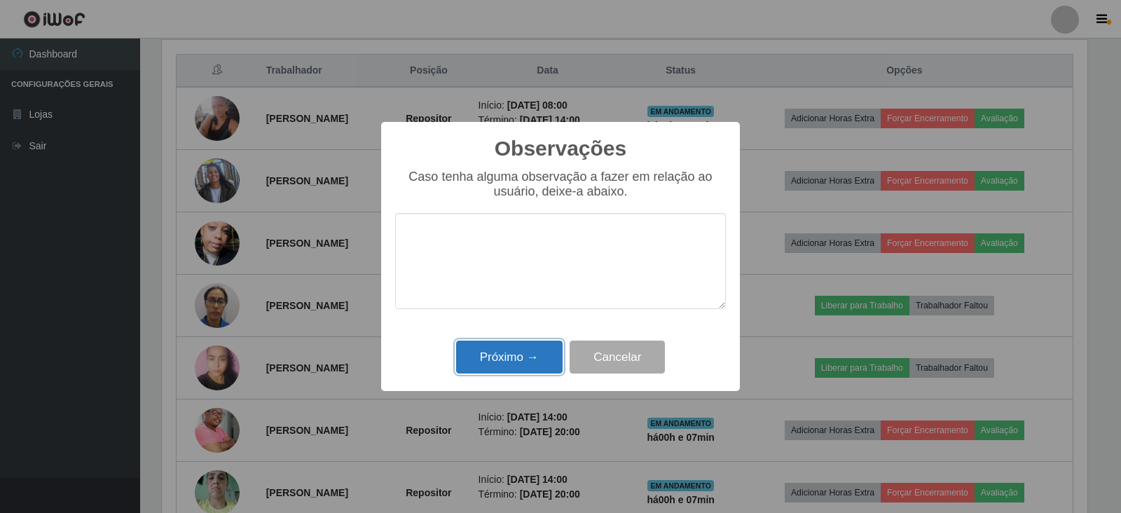
click at [547, 352] on button "Próximo →" at bounding box center [509, 356] width 106 height 33
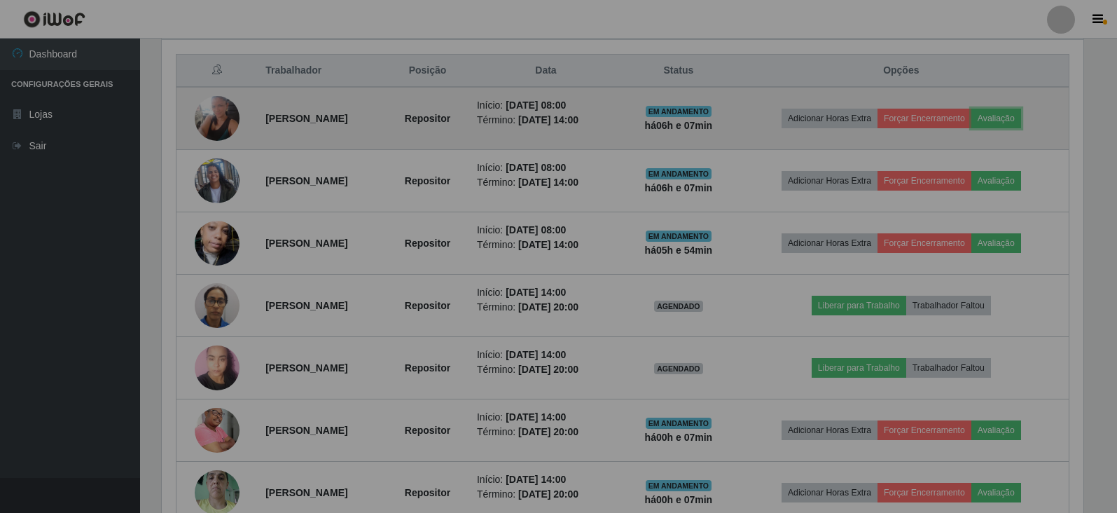
scroll to position [291, 934]
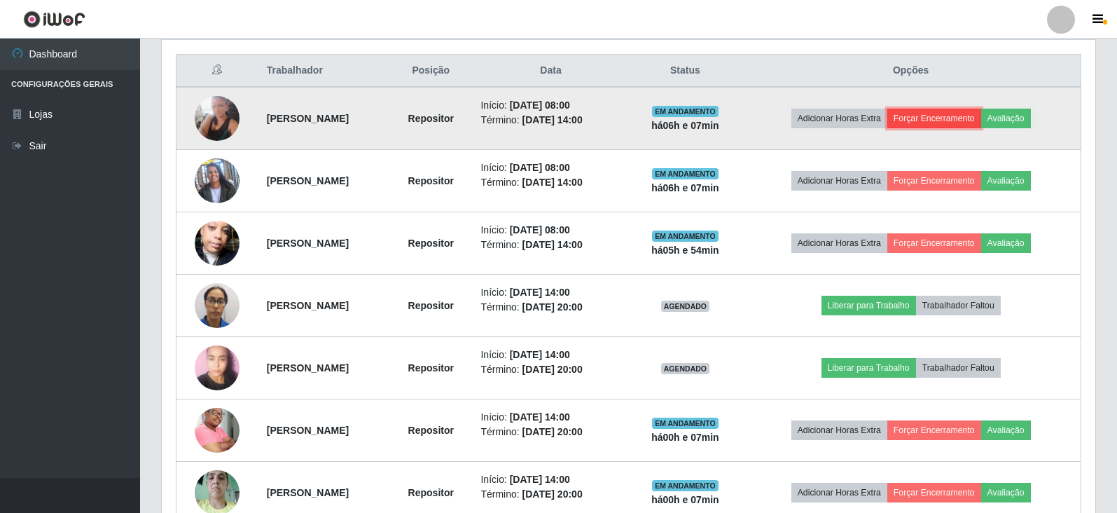
click at [930, 113] on button "Forçar Encerramento" at bounding box center [935, 119] width 94 height 20
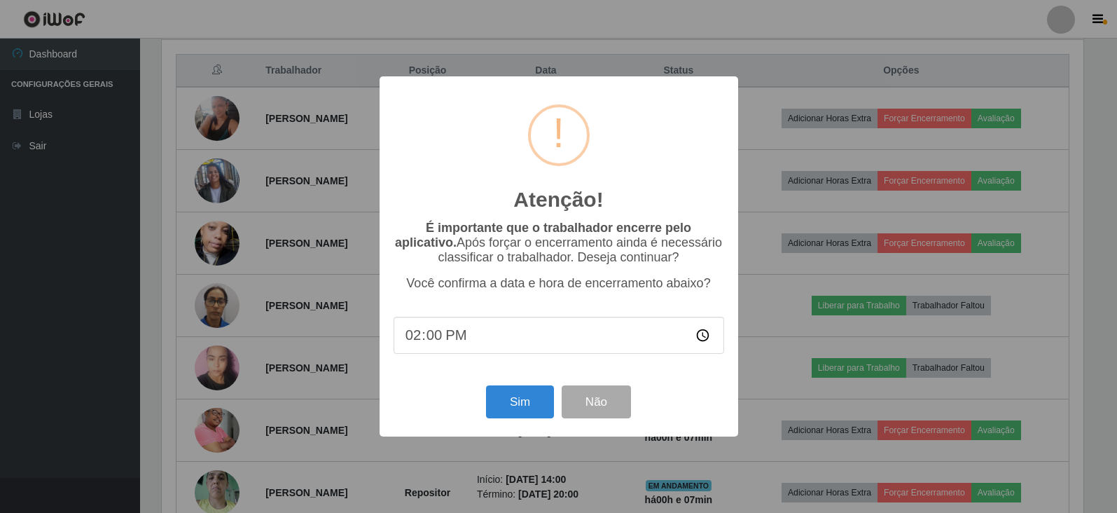
scroll to position [291, 925]
click at [514, 397] on button "Sim" at bounding box center [522, 401] width 68 height 33
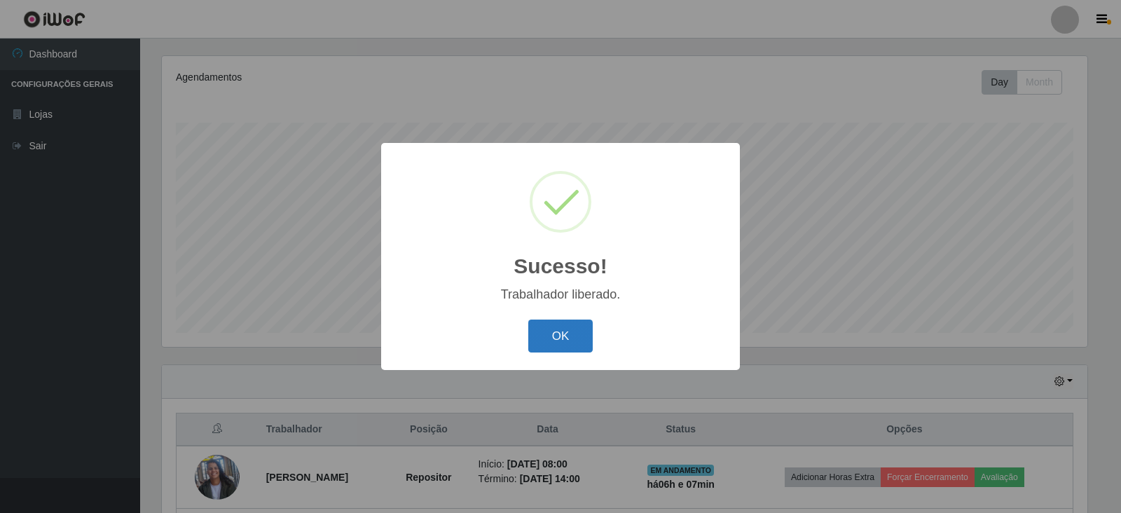
click at [571, 343] on button "OK" at bounding box center [560, 335] width 65 height 33
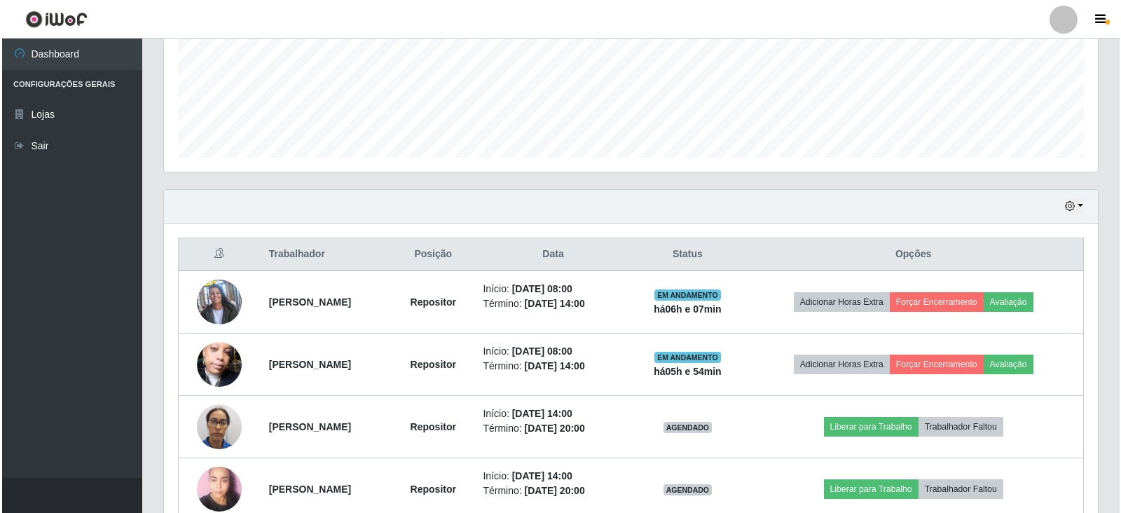
scroll to position [518, 0]
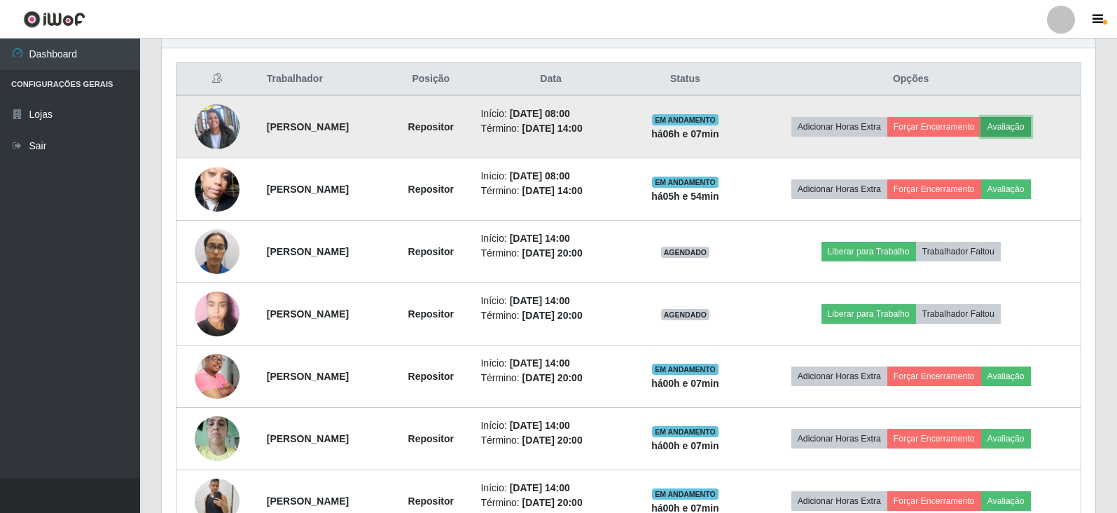
click at [1022, 123] on button "Avaliação" at bounding box center [1006, 127] width 50 height 20
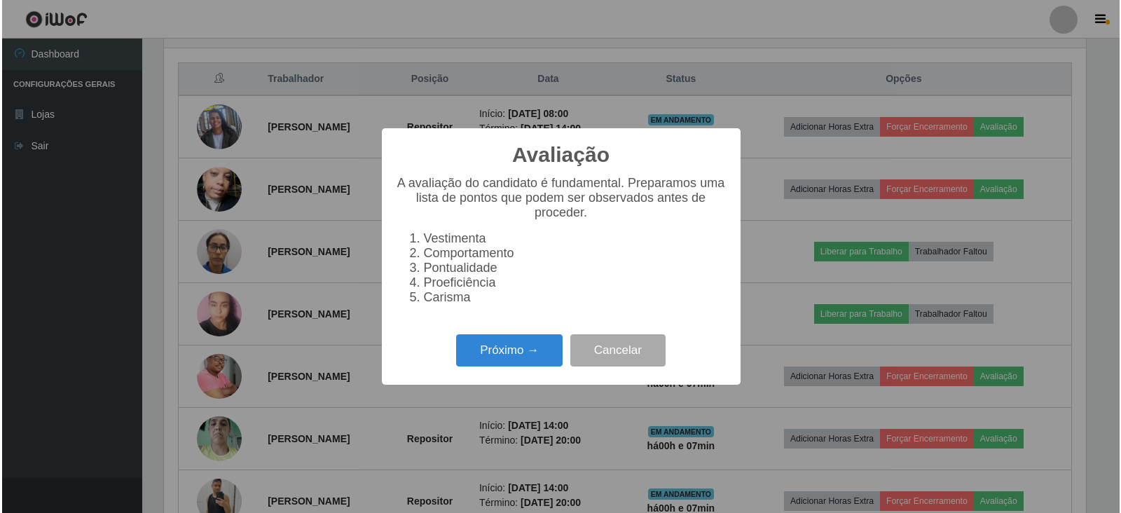
scroll to position [291, 925]
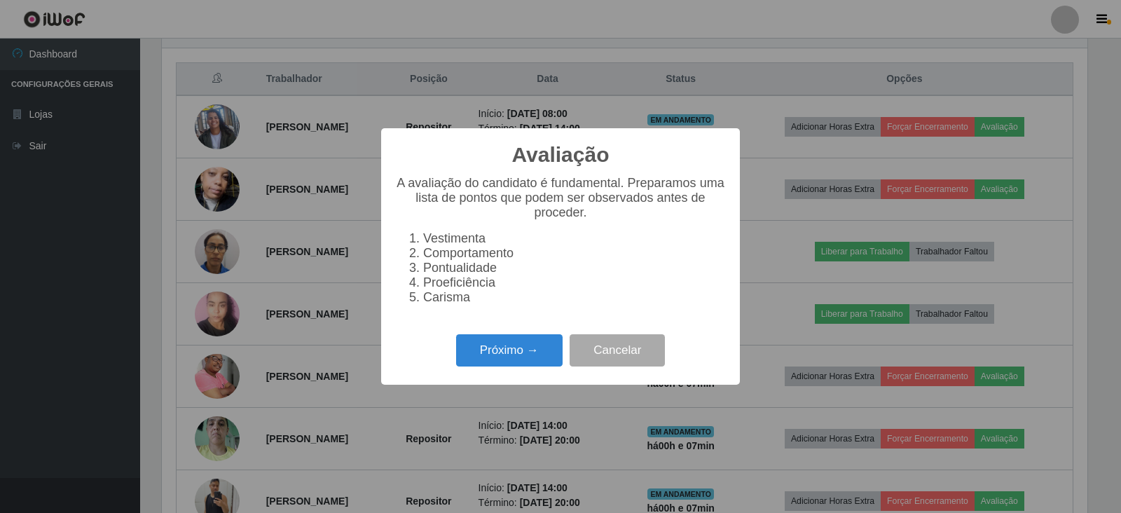
click at [506, 331] on div "Avaliação × A avaliação do candidato é fundamental. Preparamos uma lista de pon…" at bounding box center [560, 256] width 359 height 256
click at [525, 364] on button "Próximo →" at bounding box center [509, 350] width 106 height 33
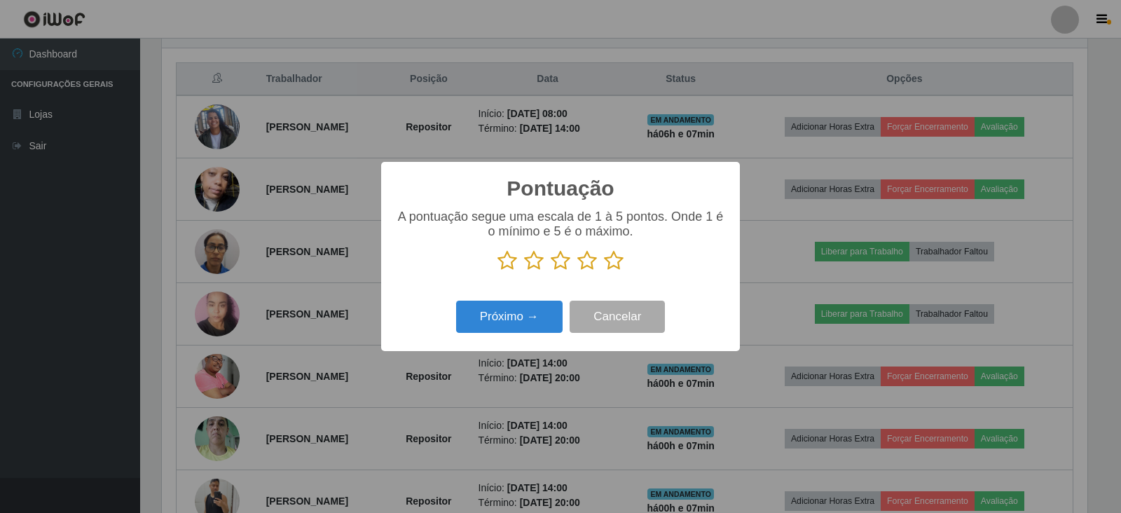
click at [579, 264] on icon at bounding box center [587, 260] width 20 height 21
click at [577, 271] on input "radio" at bounding box center [577, 271] width 0 height 0
click at [530, 326] on button "Próximo →" at bounding box center [509, 317] width 106 height 33
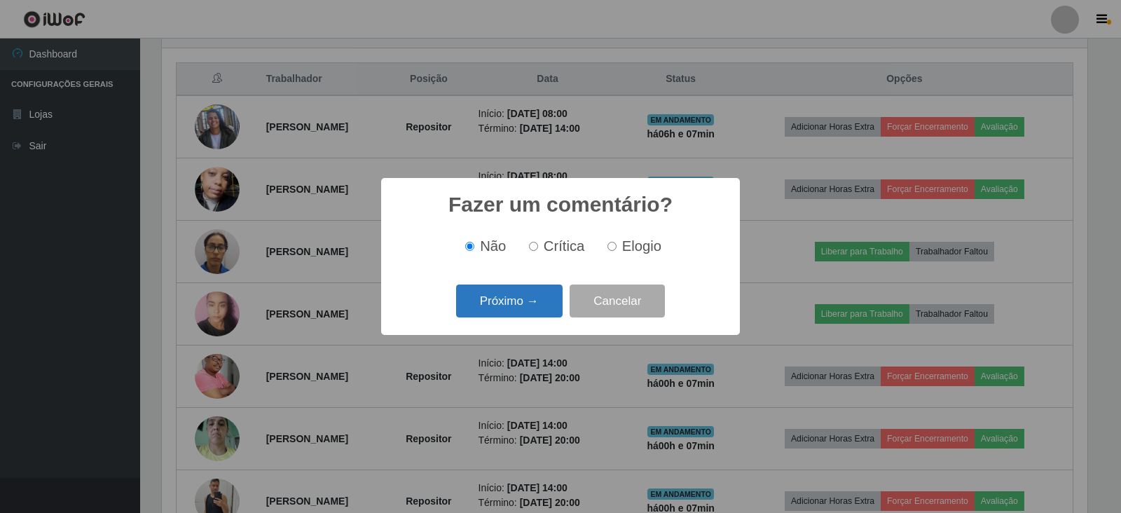
click at [532, 308] on button "Próximo →" at bounding box center [509, 300] width 106 height 33
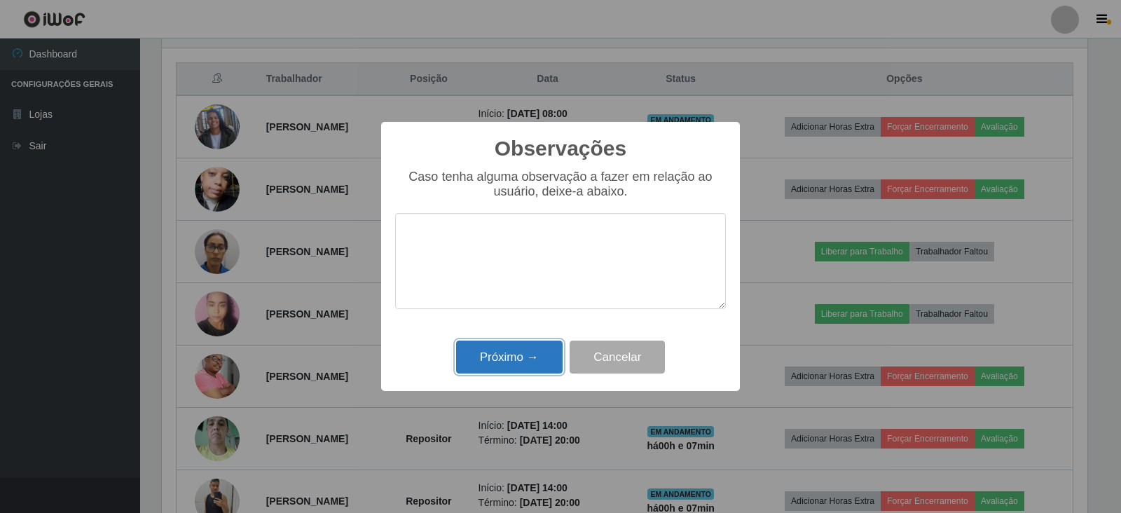
click at [528, 355] on button "Próximo →" at bounding box center [509, 356] width 106 height 33
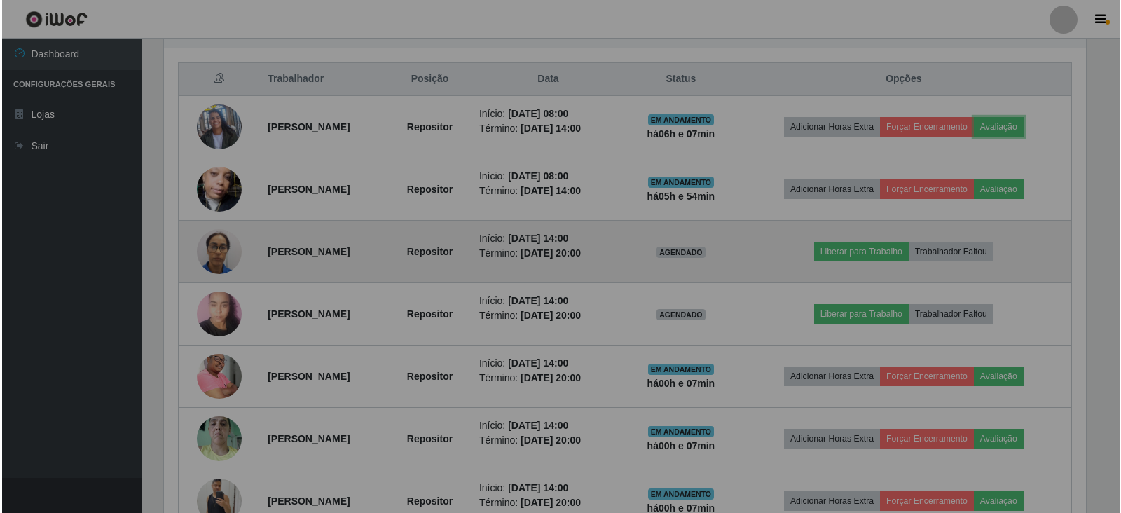
scroll to position [291, 934]
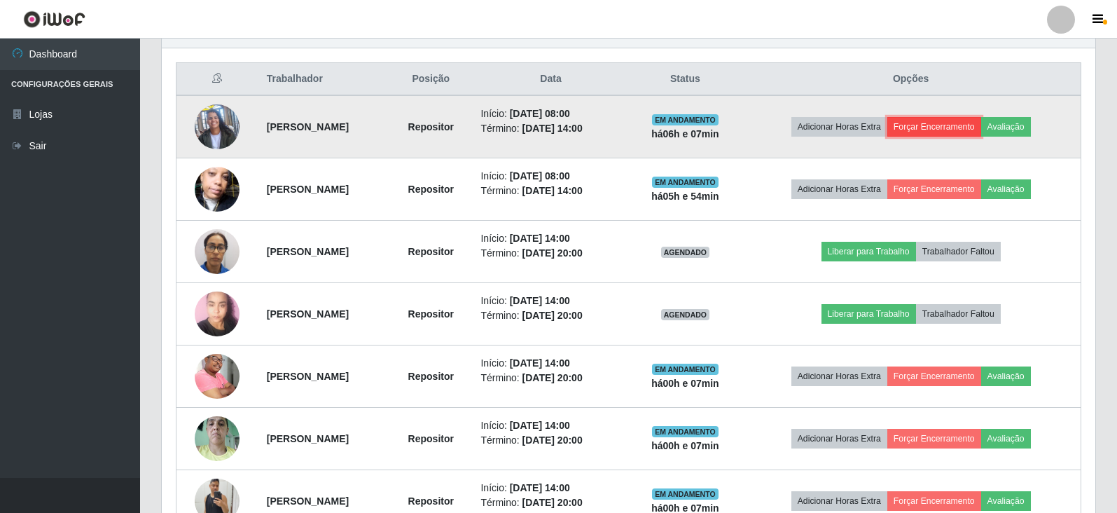
click at [950, 122] on button "Forçar Encerramento" at bounding box center [935, 127] width 94 height 20
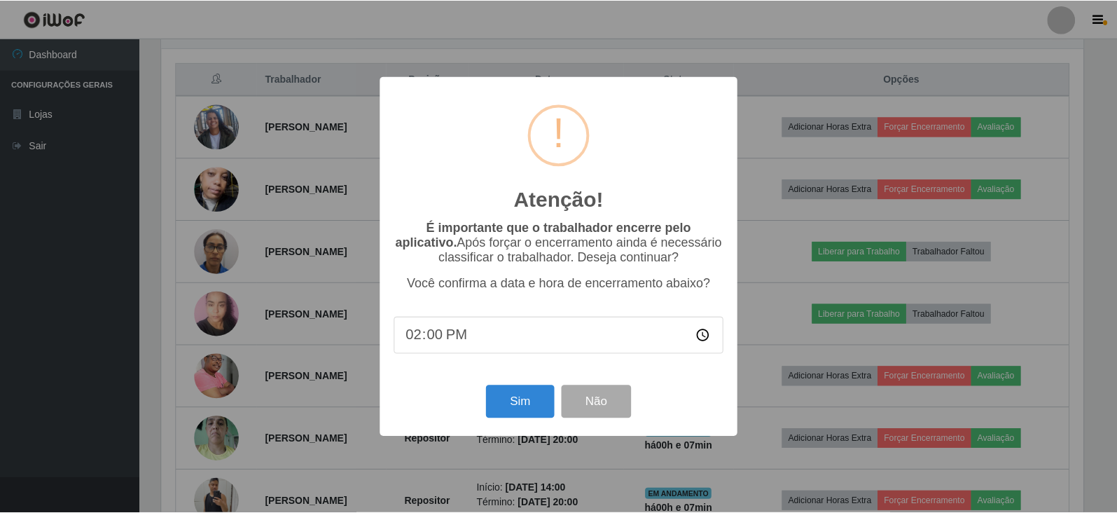
scroll to position [291, 925]
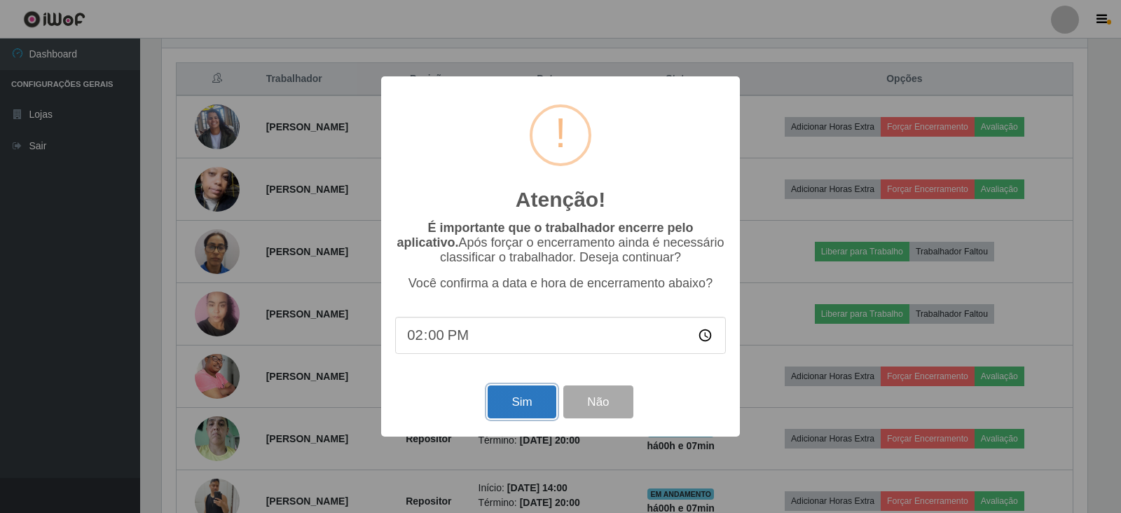
click at [542, 405] on button "Sim" at bounding box center [522, 401] width 68 height 33
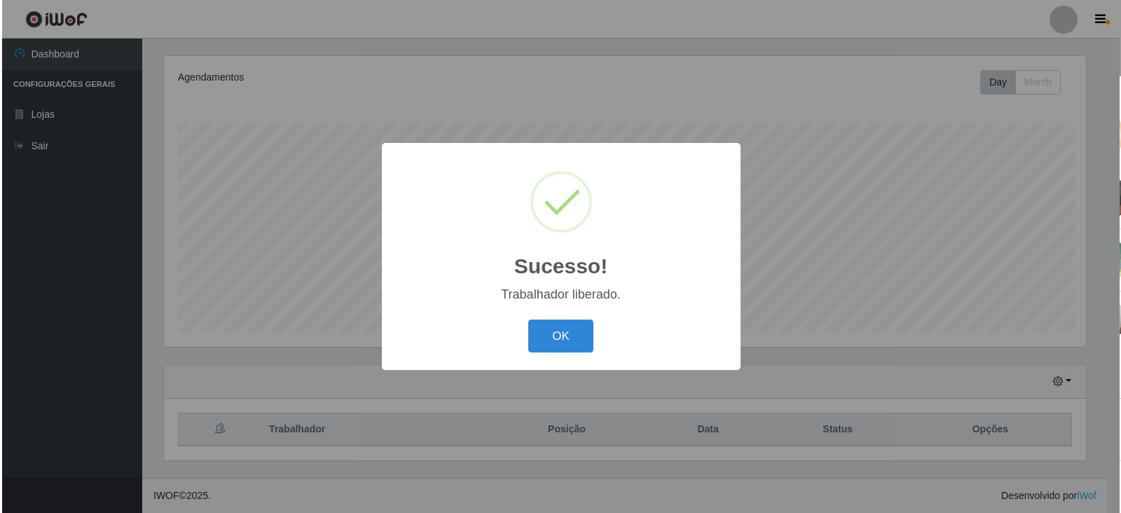
scroll to position [168, 0]
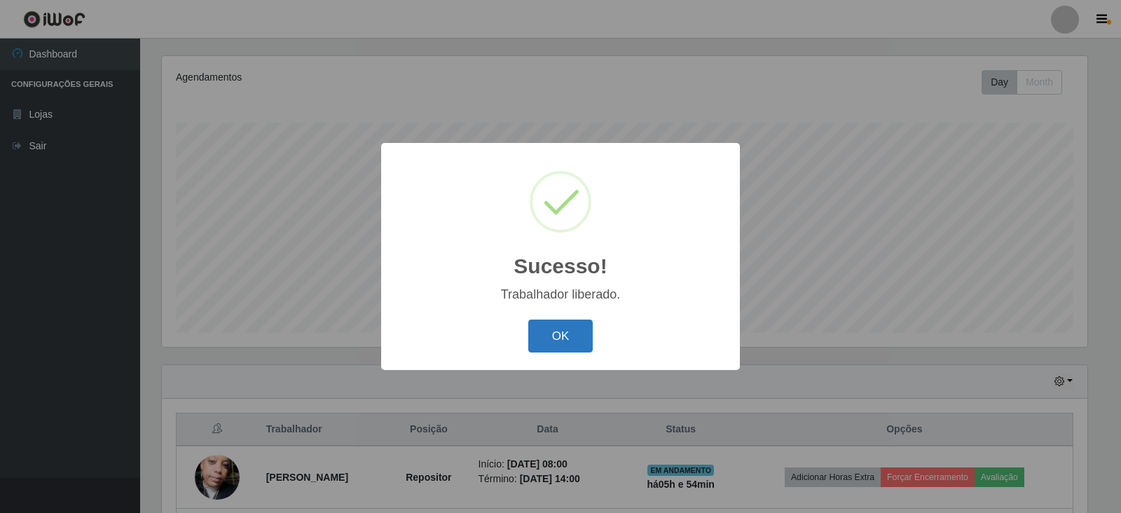
click at [560, 334] on button "OK" at bounding box center [560, 335] width 65 height 33
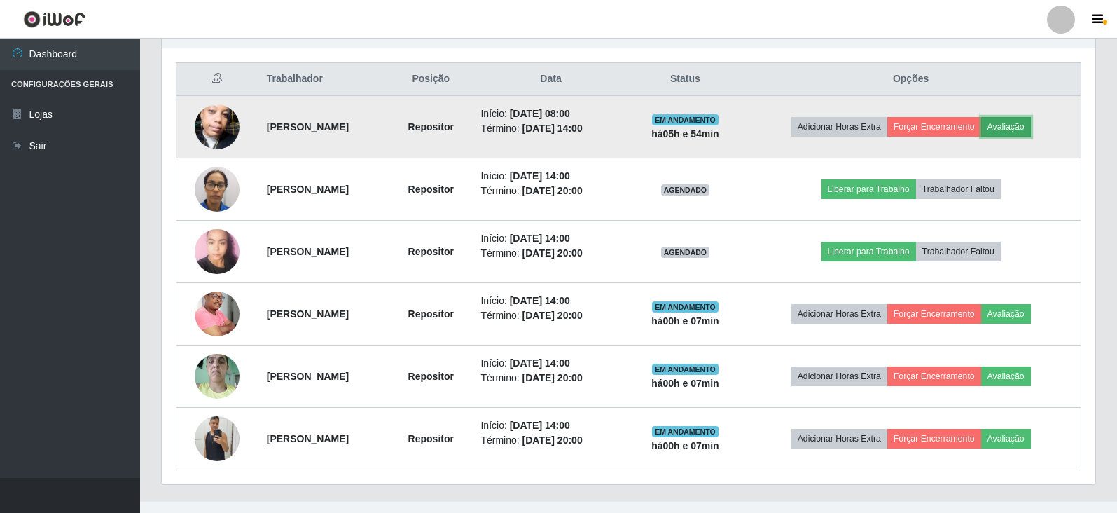
click at [1028, 130] on button "Avaliação" at bounding box center [1006, 127] width 50 height 20
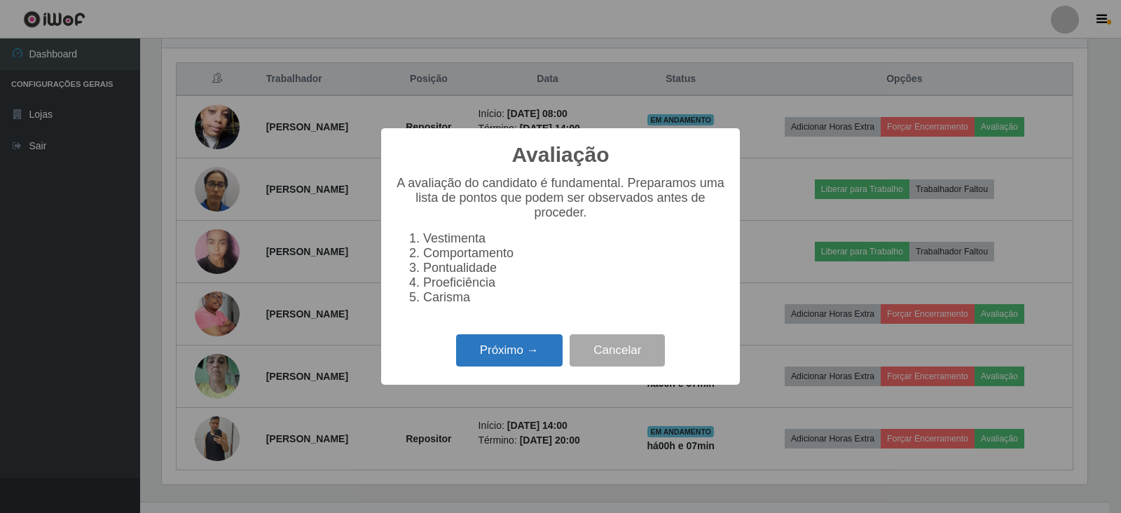
click at [534, 357] on button "Próximo →" at bounding box center [509, 350] width 106 height 33
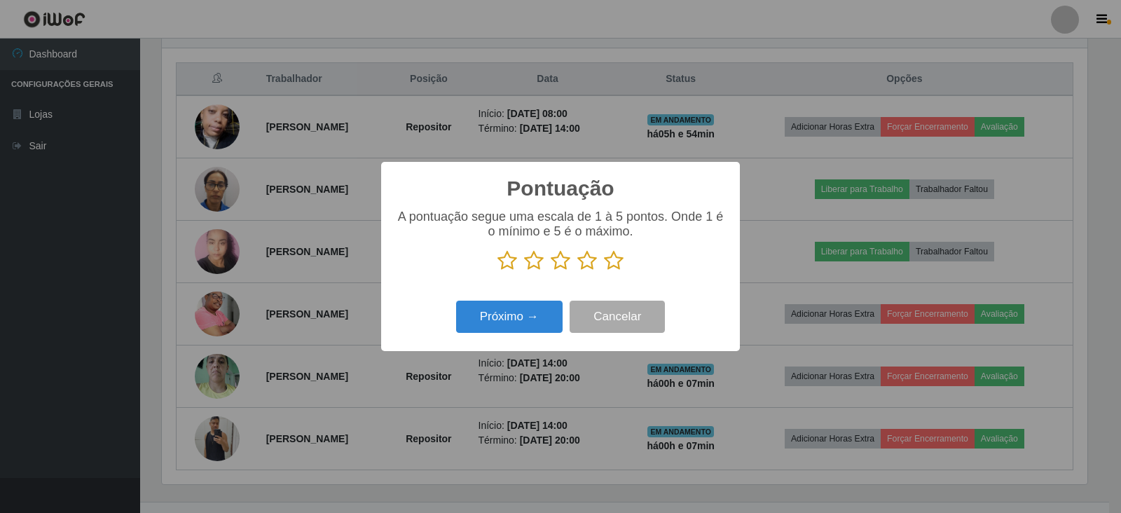
click at [583, 261] on icon at bounding box center [587, 260] width 20 height 21
click at [577, 271] on input "radio" at bounding box center [577, 271] width 0 height 0
click at [506, 302] on button "Próximo →" at bounding box center [509, 317] width 106 height 33
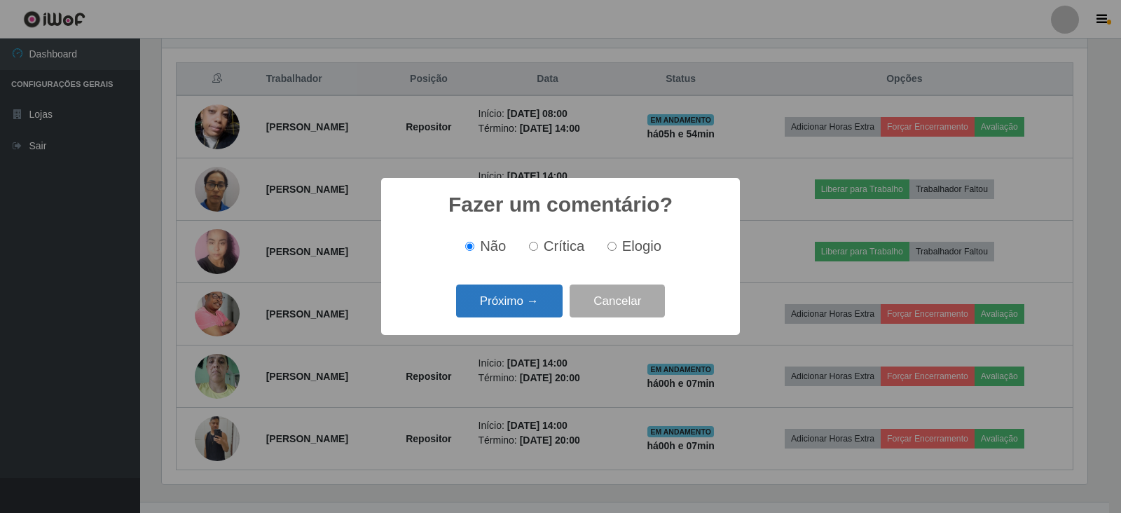
click at [502, 305] on button "Próximo →" at bounding box center [509, 300] width 106 height 33
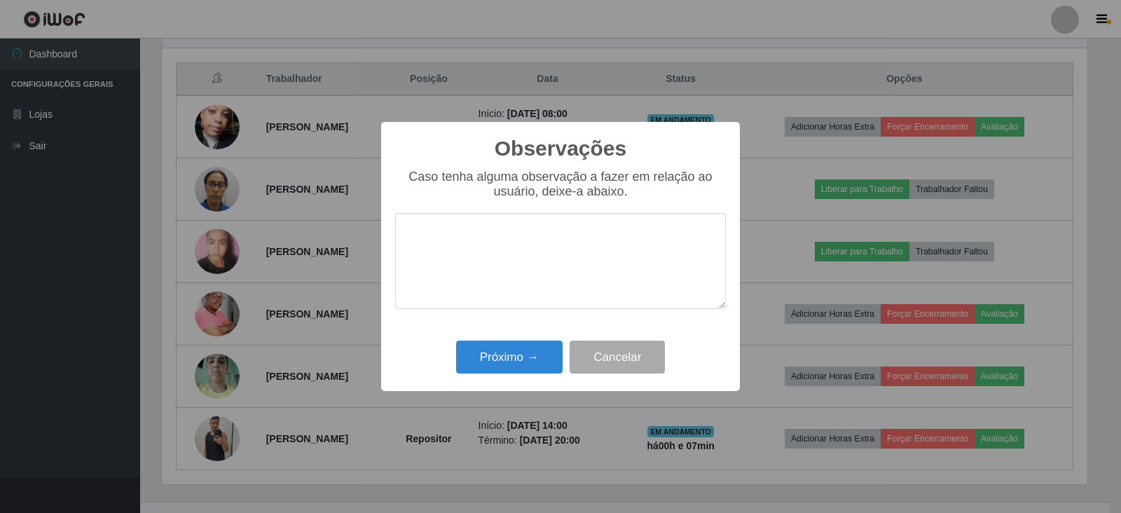
click at [502, 303] on textarea at bounding box center [560, 261] width 331 height 96
click at [507, 355] on button "Próximo →" at bounding box center [509, 356] width 106 height 33
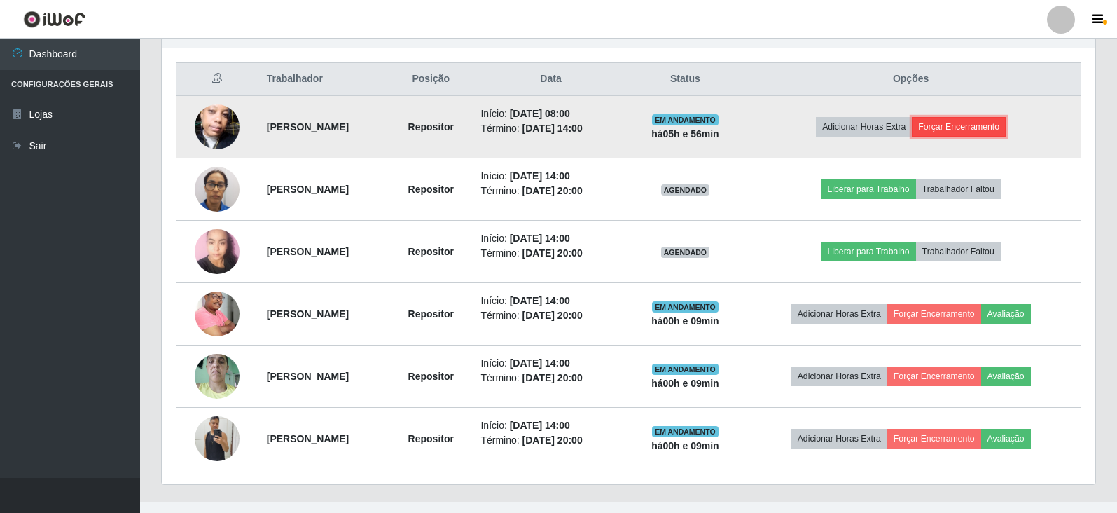
click at [957, 129] on button "Forçar Encerramento" at bounding box center [959, 127] width 94 height 20
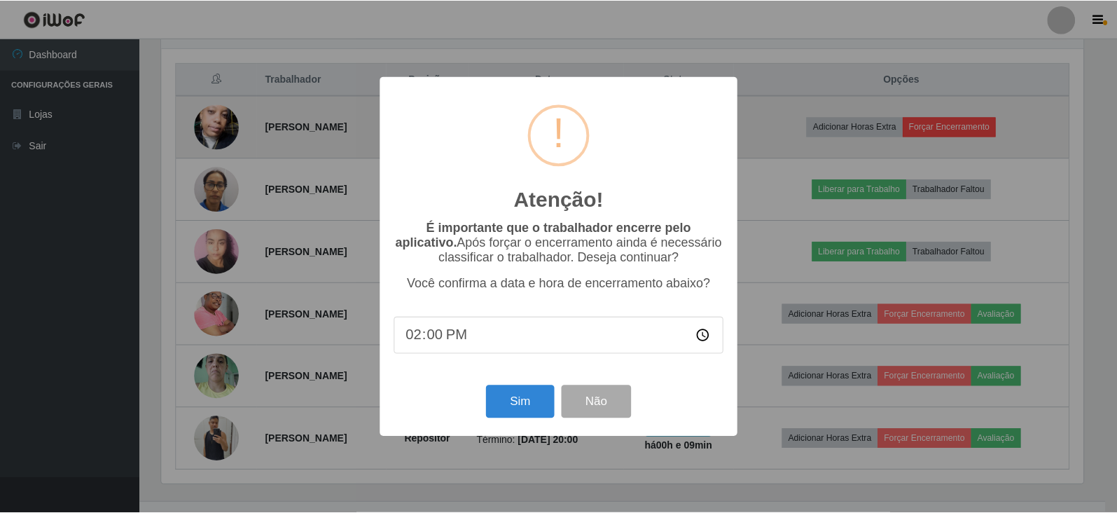
scroll to position [291, 925]
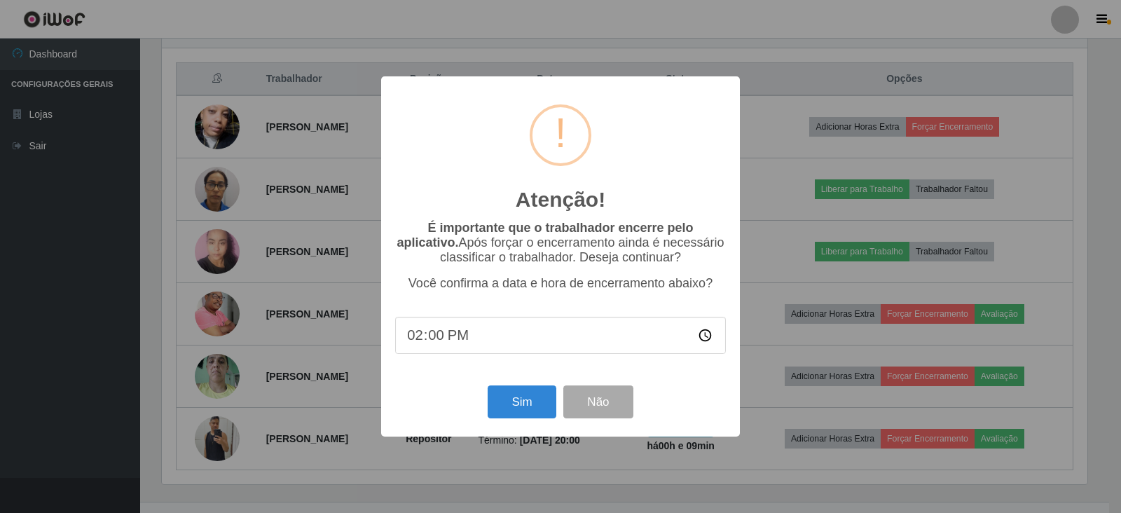
click at [778, 263] on div "Atenção! × É importante que o trabalhador encerre pelo aplicativo. Após forçar …" at bounding box center [560, 256] width 1121 height 513
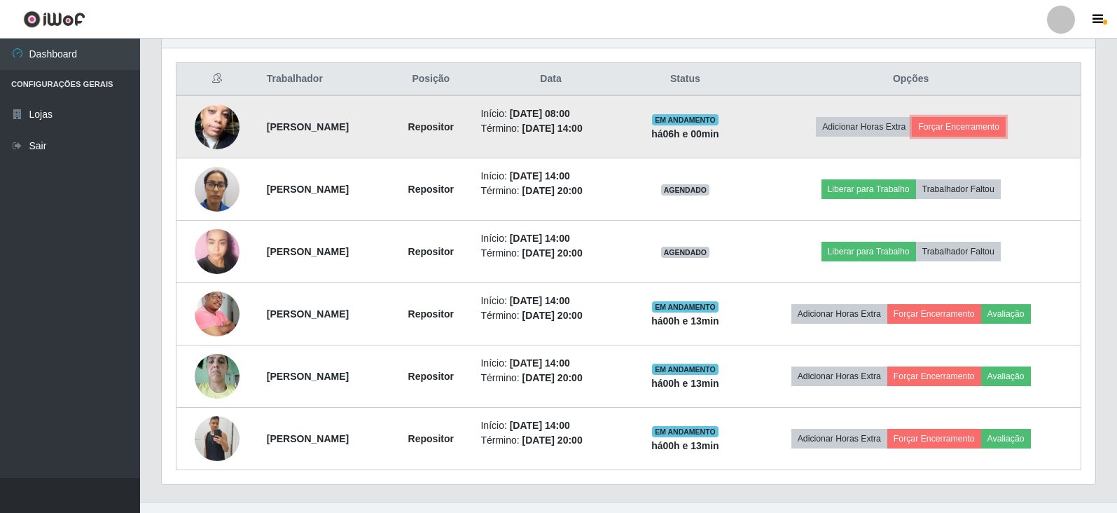
scroll to position [308, 0]
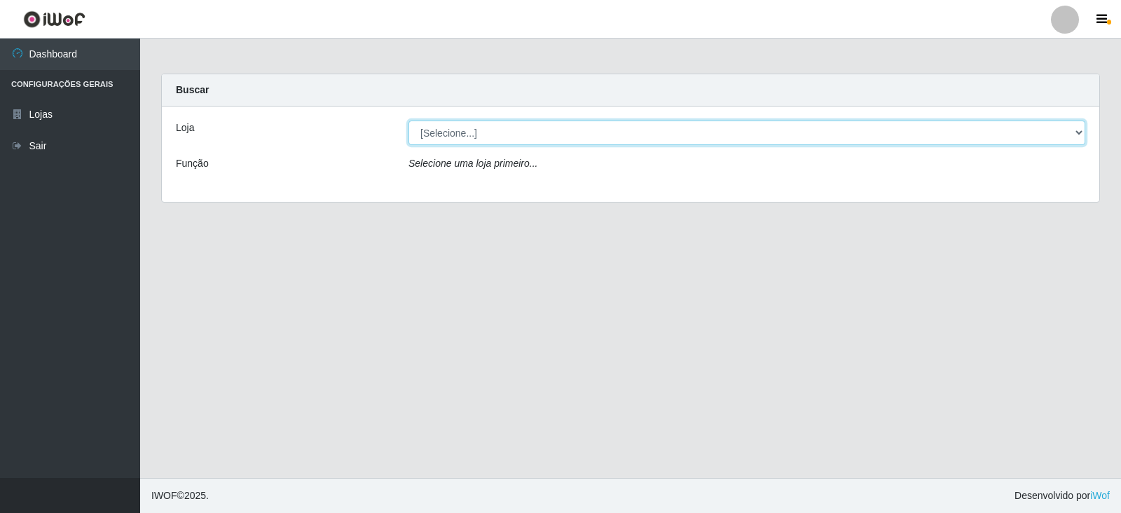
click at [459, 123] on select "[Selecione...] Atacado Vem - Loja 30 Laranjeiras Velha" at bounding box center [746, 132] width 677 height 25
select select "495"
click at [408, 120] on select "[Selecione...] Atacado Vem - Loja 30 Laranjeiras Velha" at bounding box center [746, 132] width 677 height 25
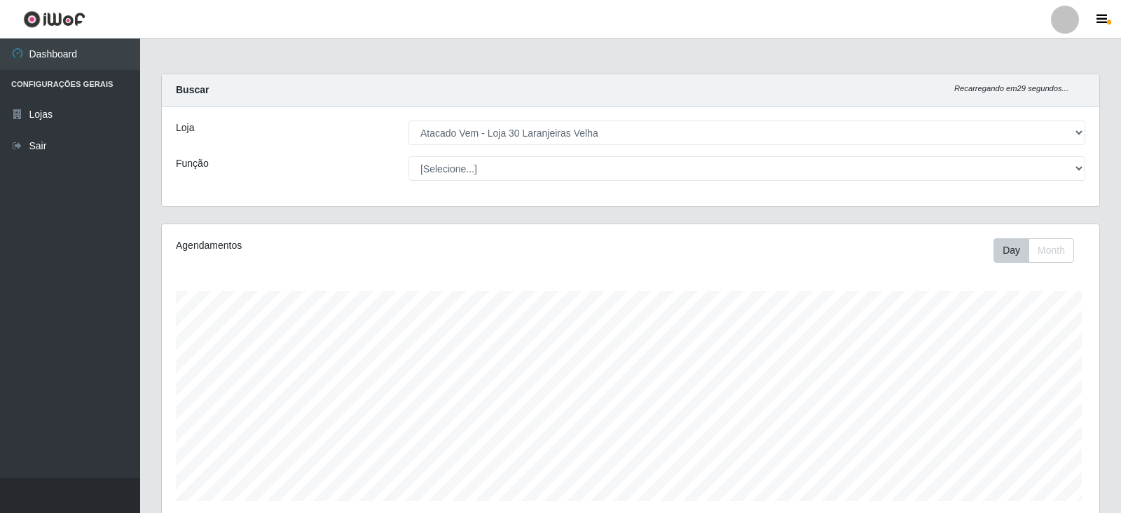
click at [450, 170] on select "[Selecione...] Repositor Repositor + Repositor ++" at bounding box center [746, 168] width 677 height 25
select select "24"
click at [408, 156] on select "[Selecione...] Repositor Repositor + Repositor ++" at bounding box center [745, 168] width 674 height 25
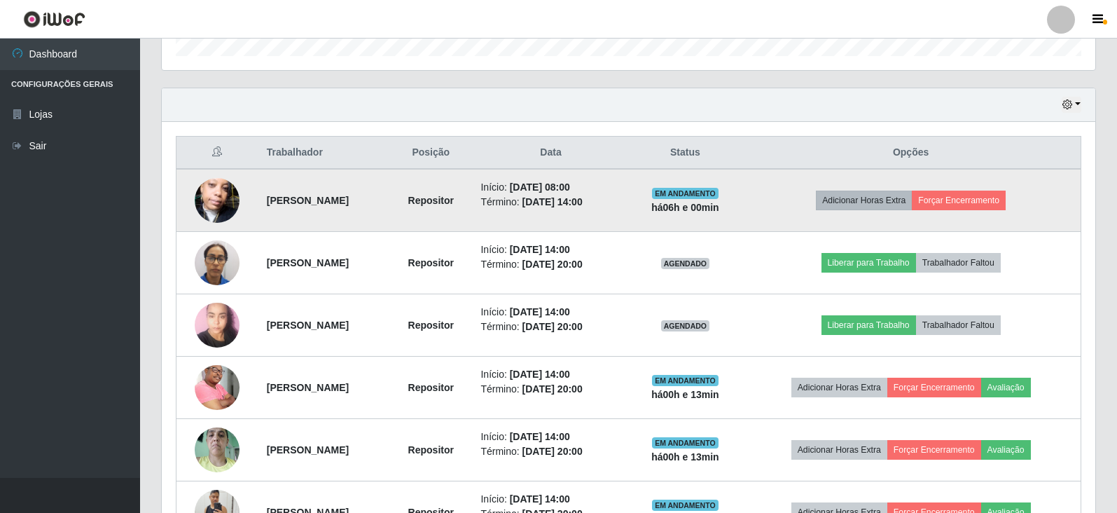
scroll to position [420, 0]
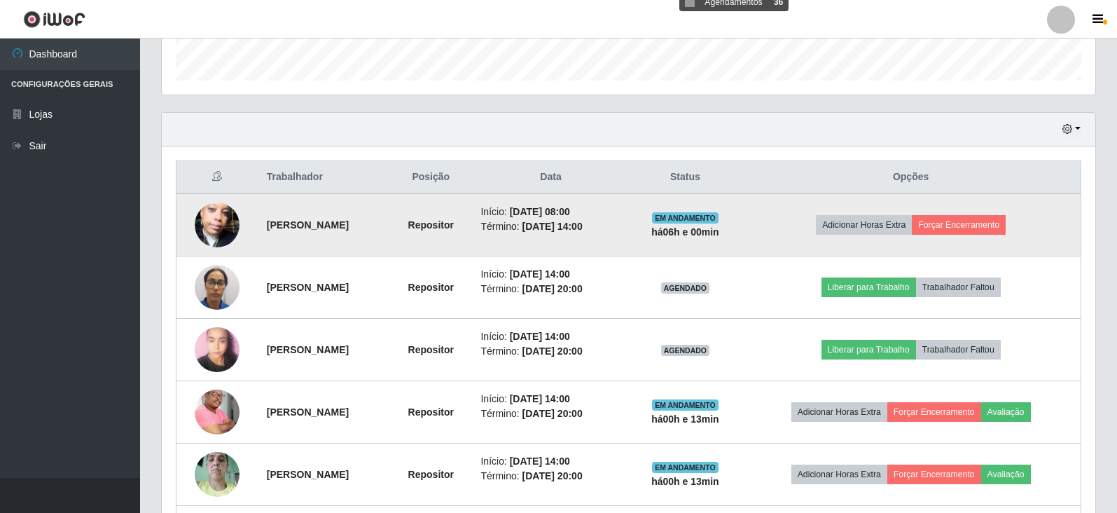
drag, startPoint x: 595, startPoint y: 210, endPoint x: 630, endPoint y: 227, distance: 38.2
click at [621, 227] on ul "Início: [DATE] 08:00 Término: [DATE] 14:00" at bounding box center [551, 219] width 140 height 29
click at [621, 219] on li "Término: [DATE] 14:00" at bounding box center [551, 226] width 140 height 15
click at [984, 218] on button "Forçar Encerramento" at bounding box center [959, 225] width 94 height 20
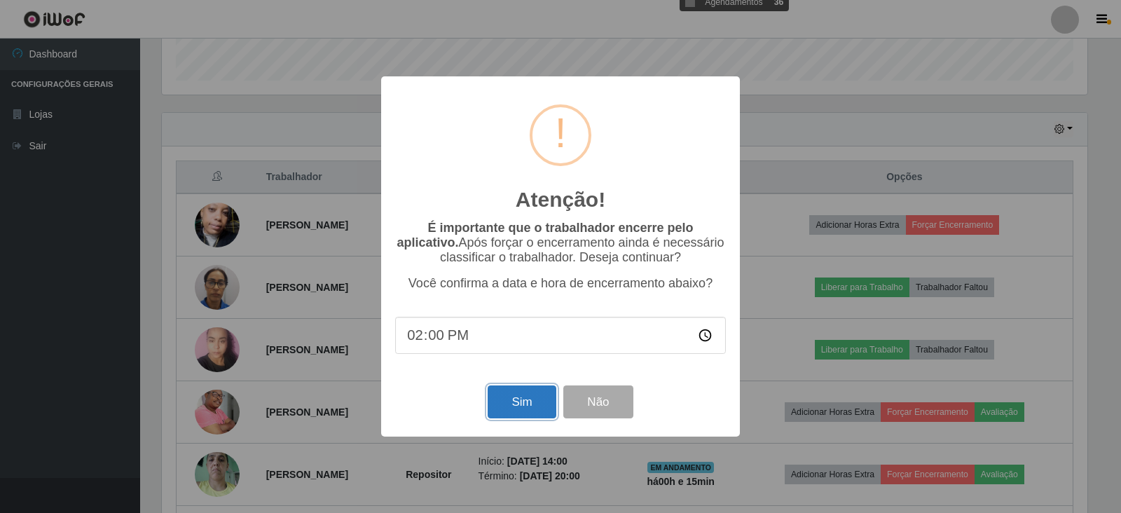
click at [523, 402] on button "Sim" at bounding box center [522, 401] width 68 height 33
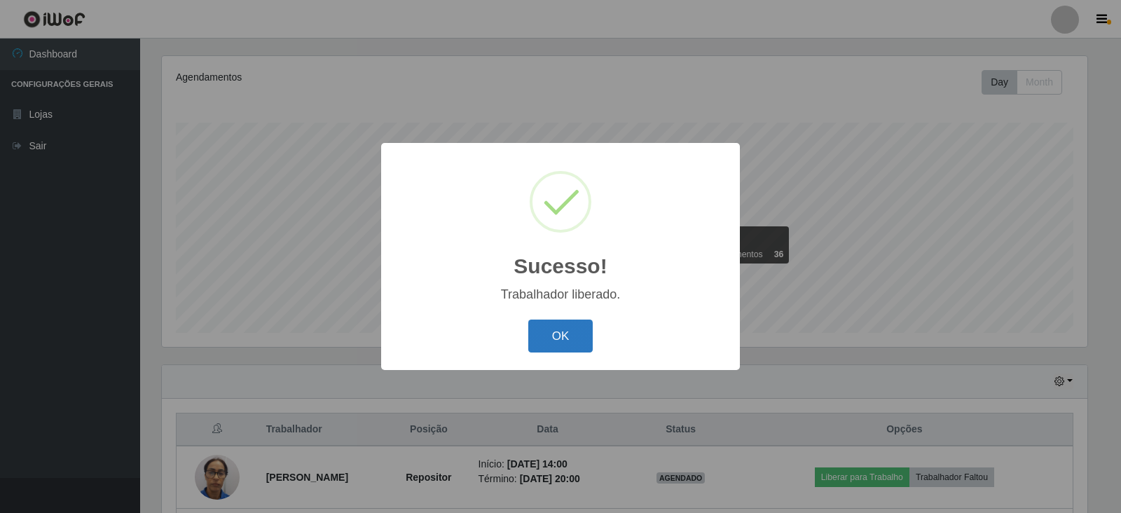
click at [567, 329] on button "OK" at bounding box center [560, 335] width 65 height 33
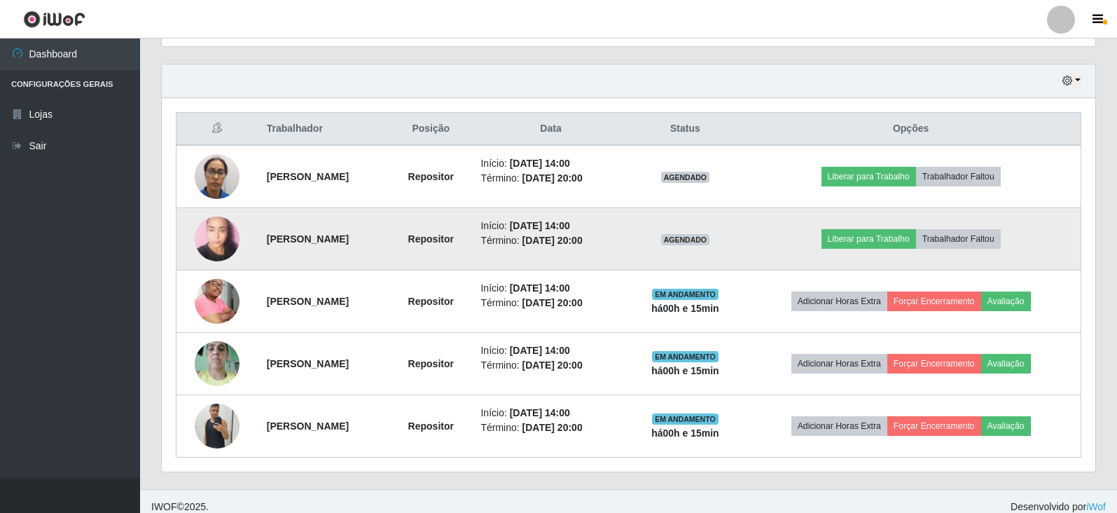
scroll to position [480, 0]
